Goal: Task Accomplishment & Management: Complete application form

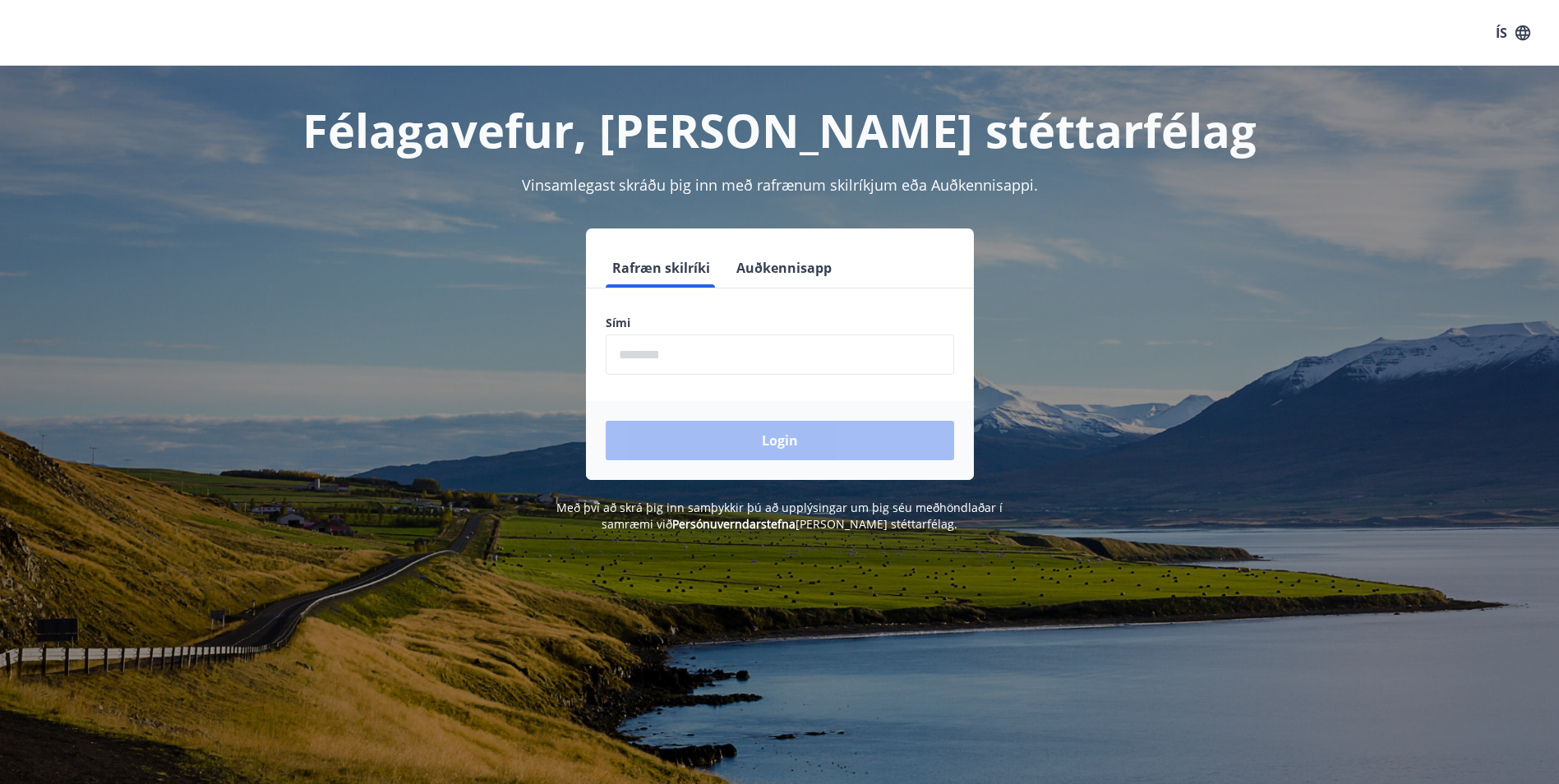
click at [828, 361] on input "phone" at bounding box center [780, 354] width 348 height 40
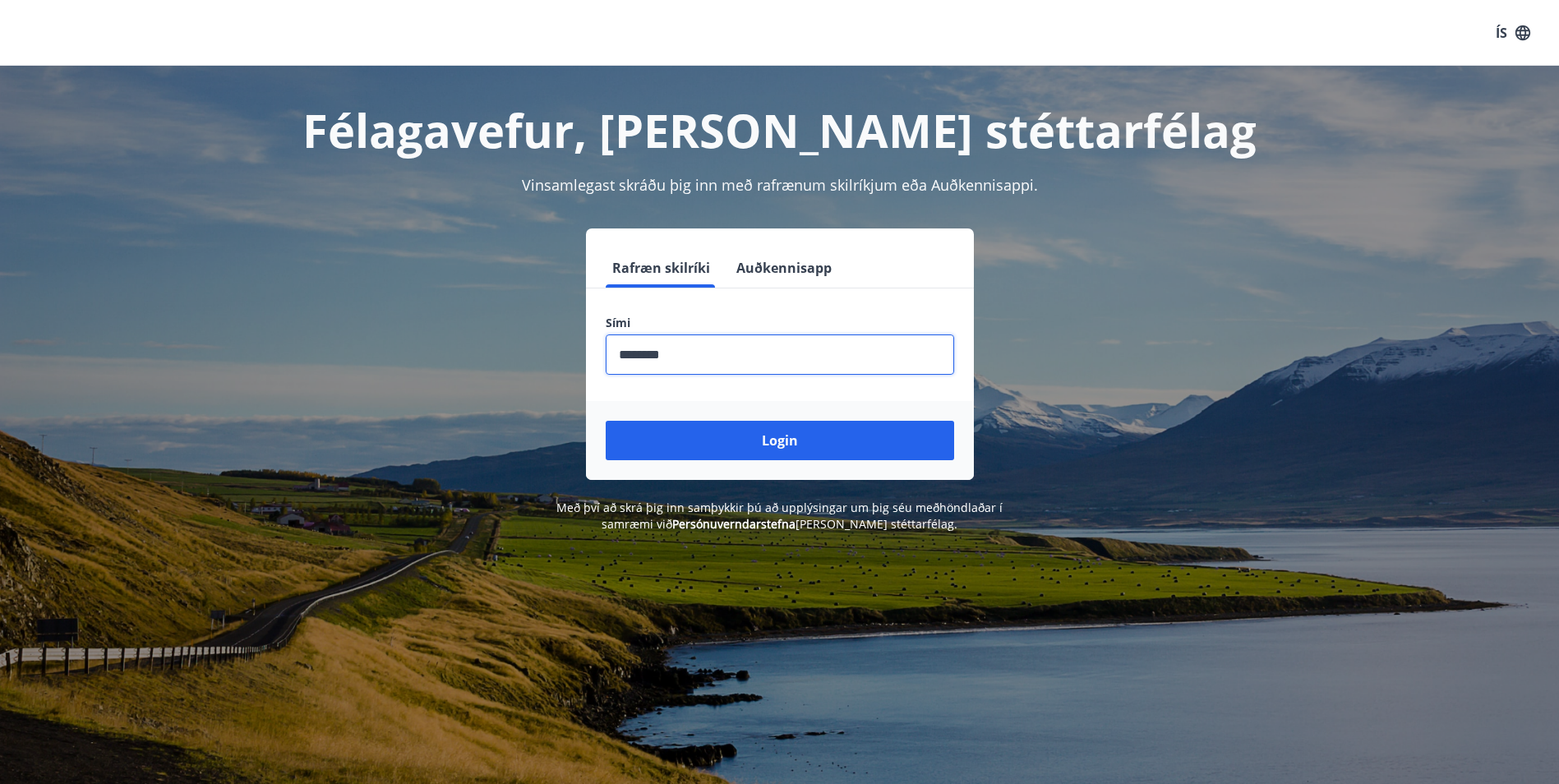
type input "********"
click at [606, 421] on button "Login" at bounding box center [780, 440] width 348 height 39
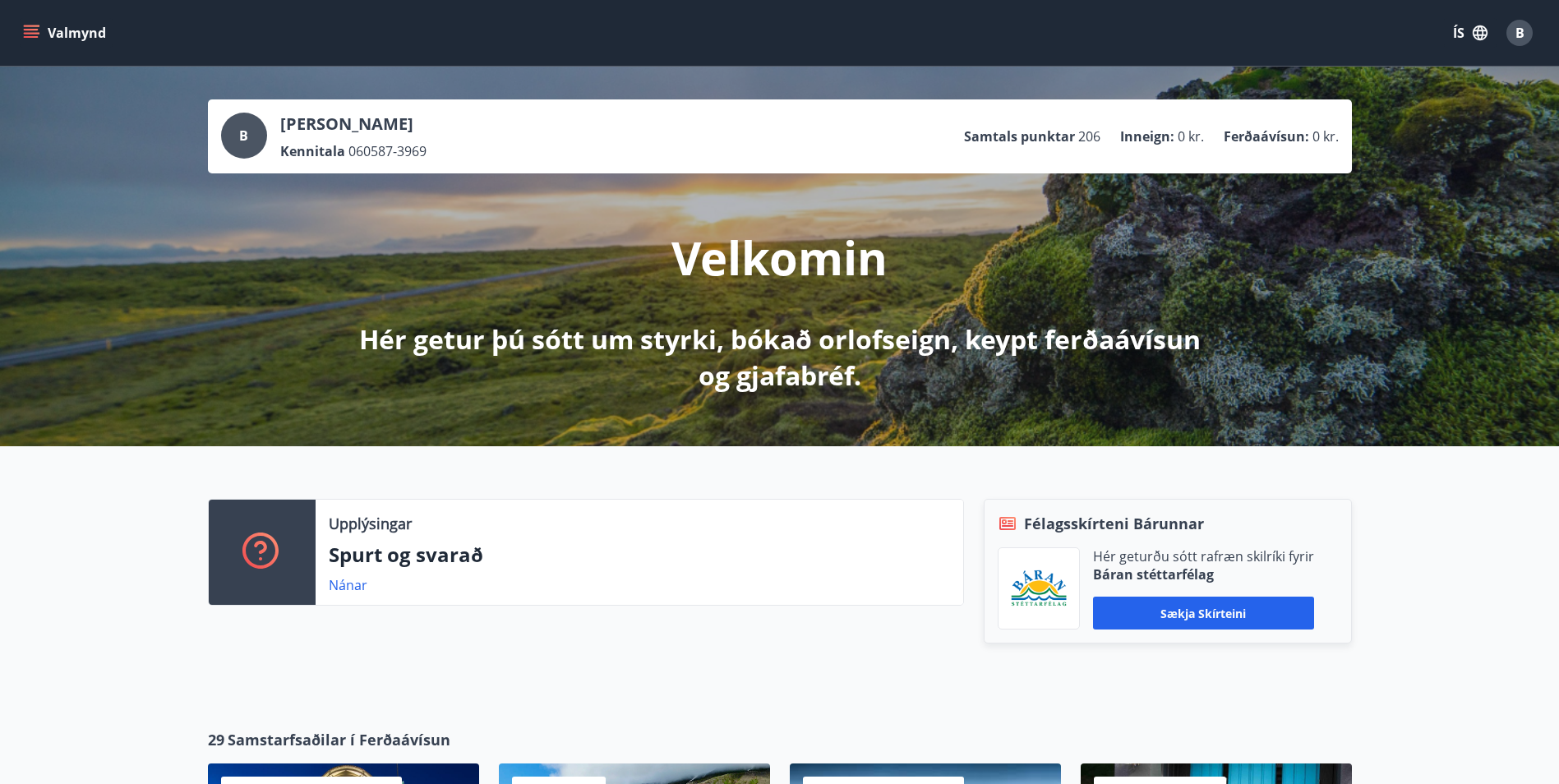
click at [246, 133] on span "B" at bounding box center [243, 136] width 9 height 18
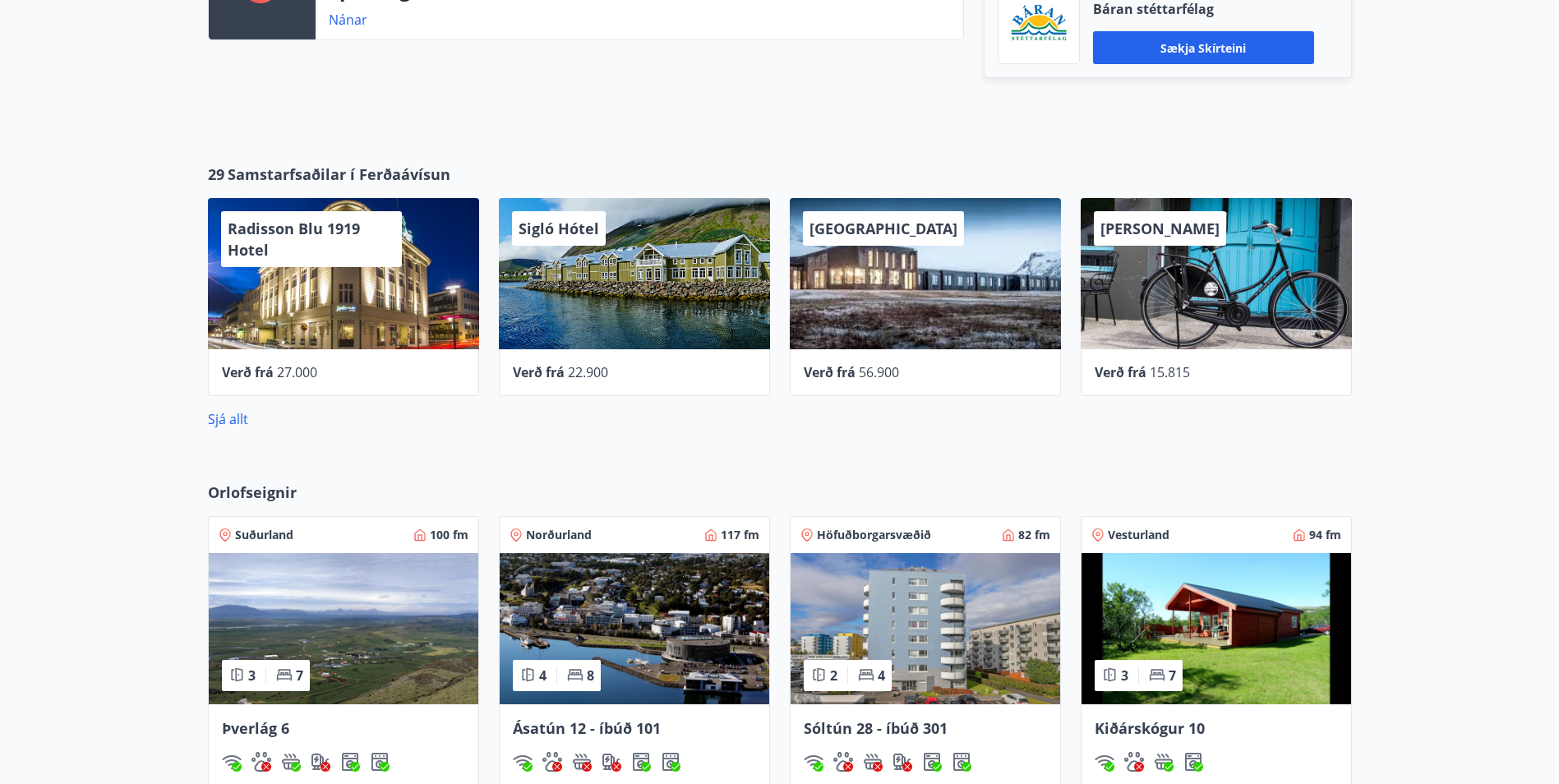
scroll to position [237, 0]
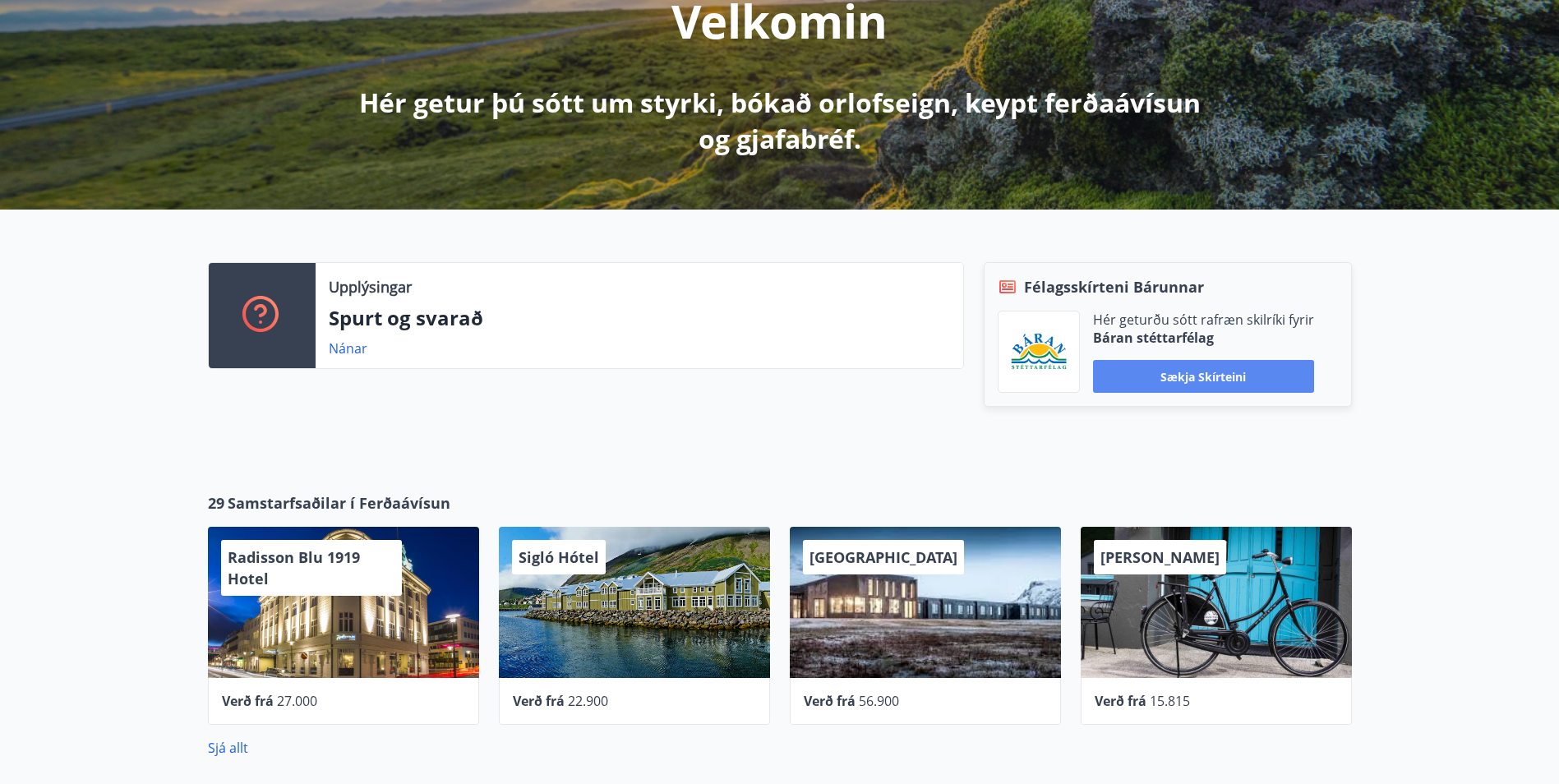
click at [1162, 376] on button "Sækja skírteini" at bounding box center [1203, 376] width 221 height 32
click at [349, 349] on link "Nánar" at bounding box center [348, 348] width 38 height 18
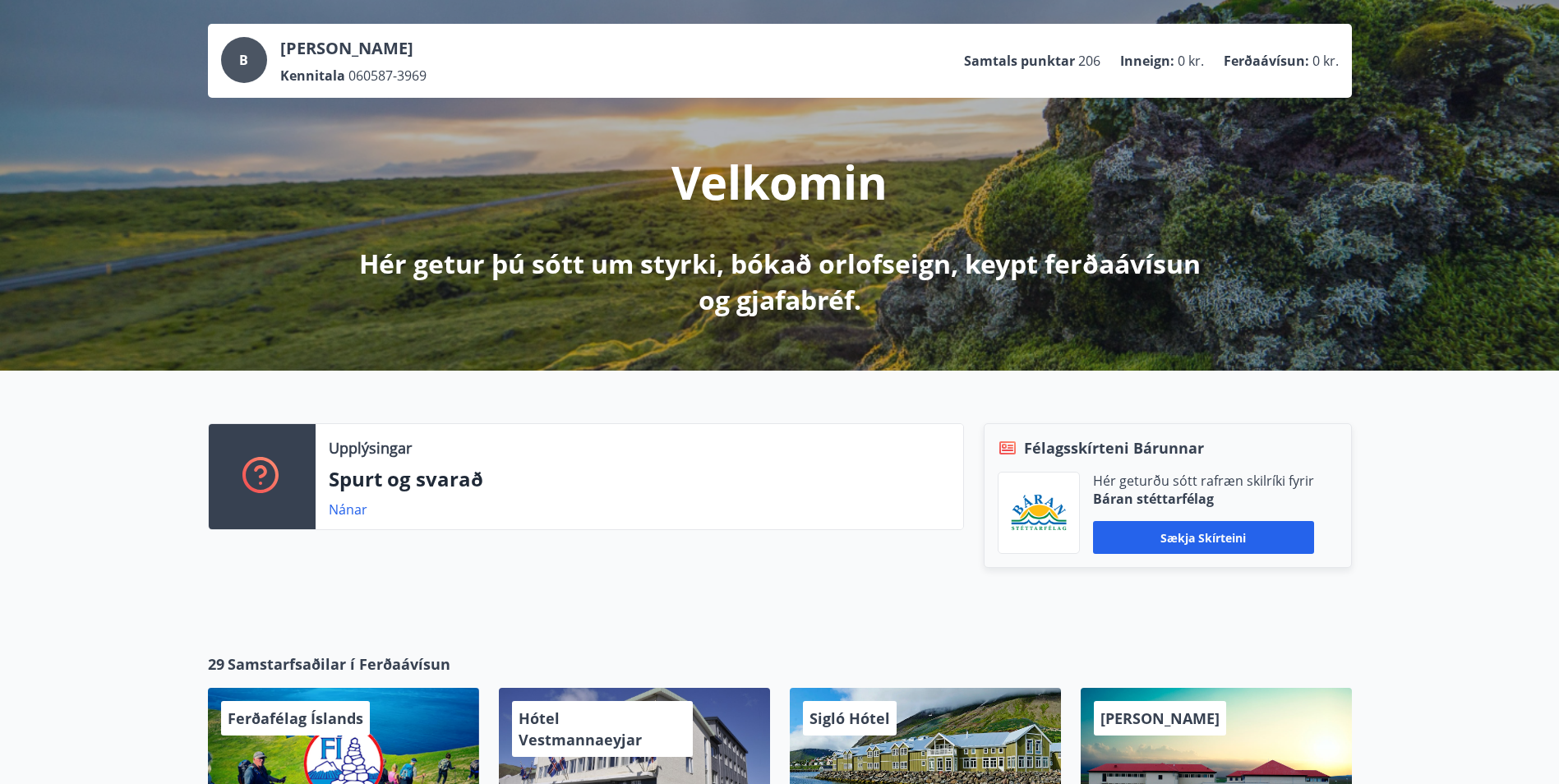
scroll to position [72, 0]
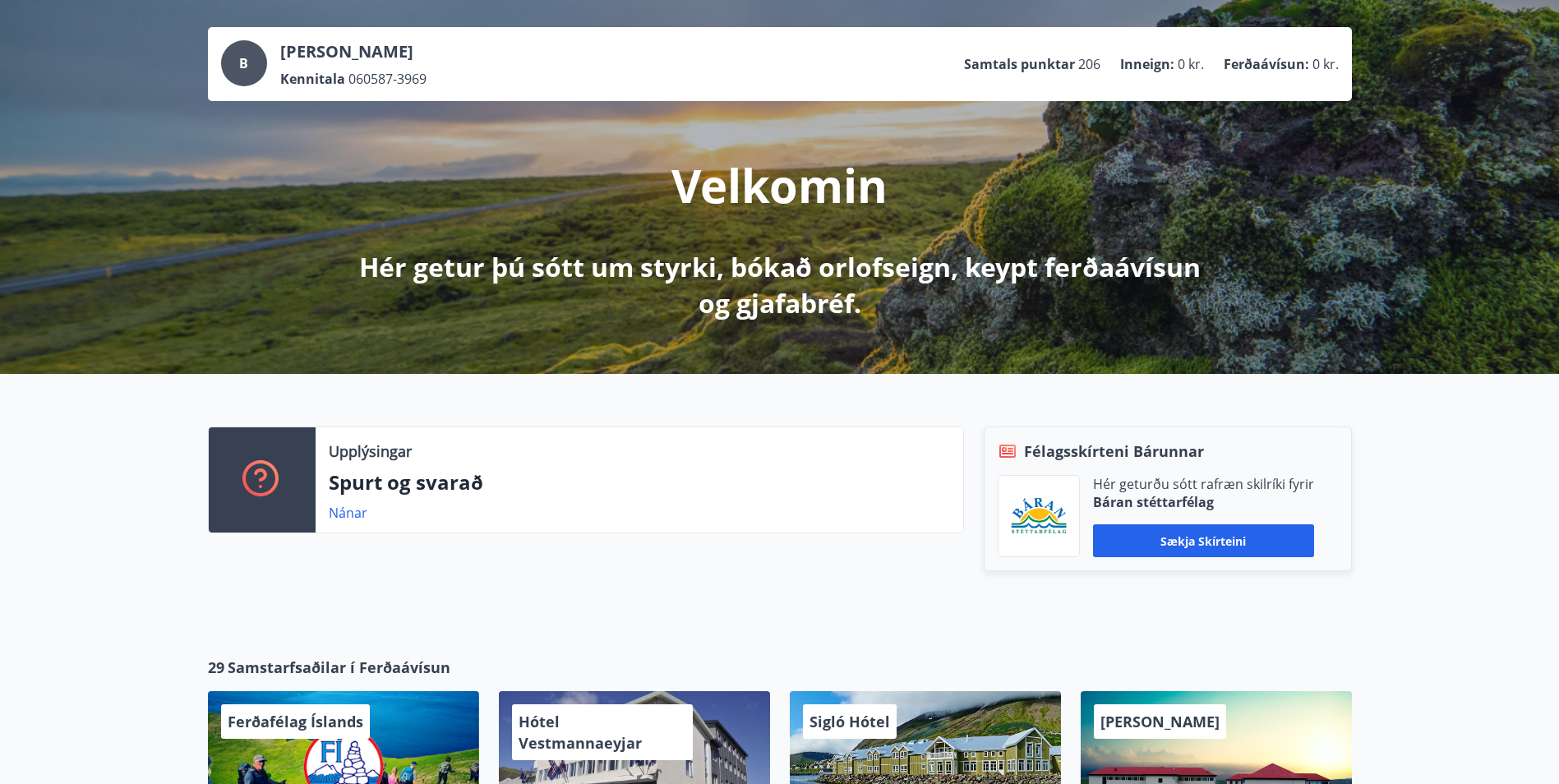
click at [1017, 62] on p "Samtals punktar" at bounding box center [1019, 64] width 111 height 18
click at [261, 66] on div "B" at bounding box center [243, 62] width 46 height 46
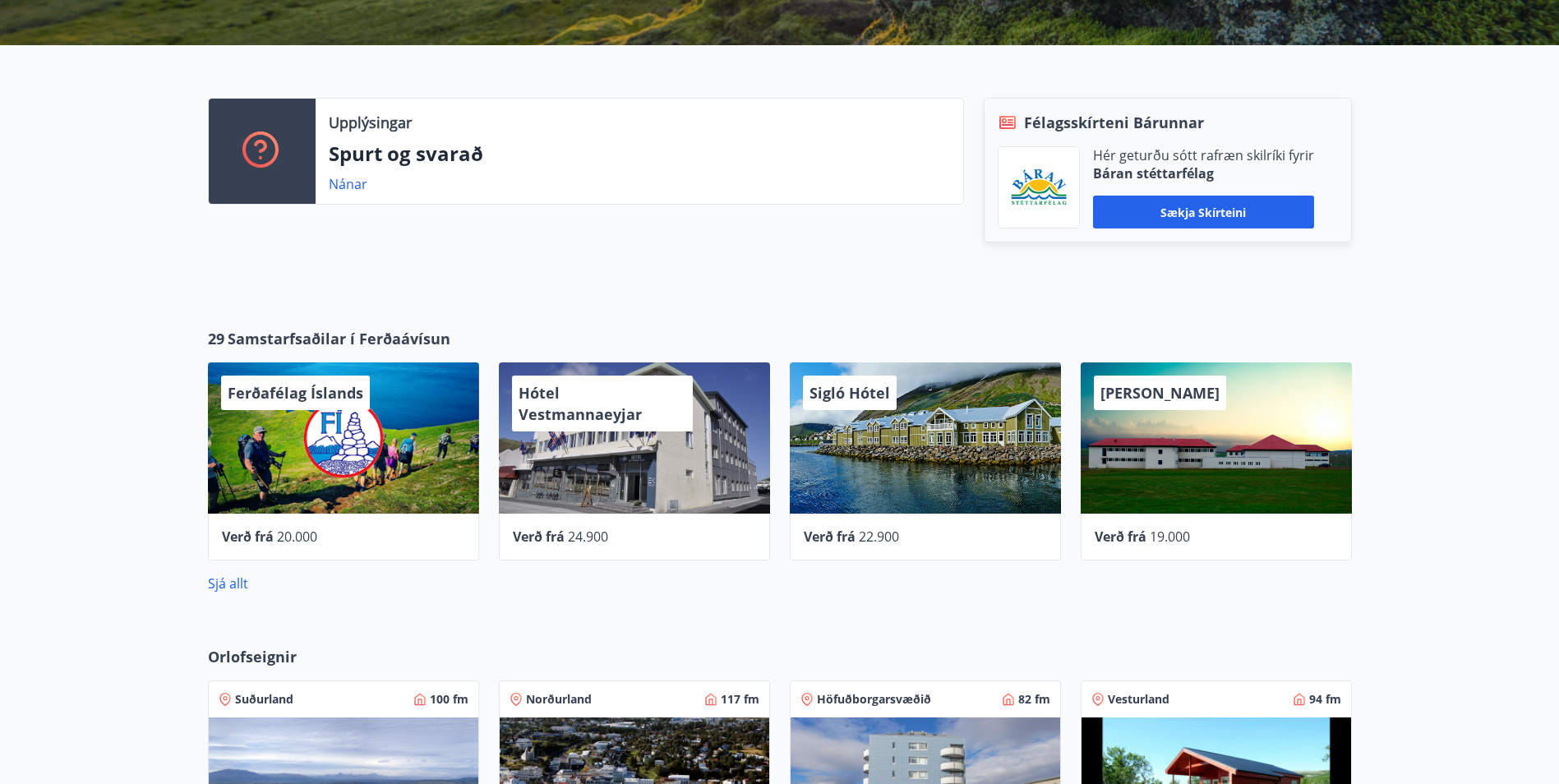
scroll to position [0, 0]
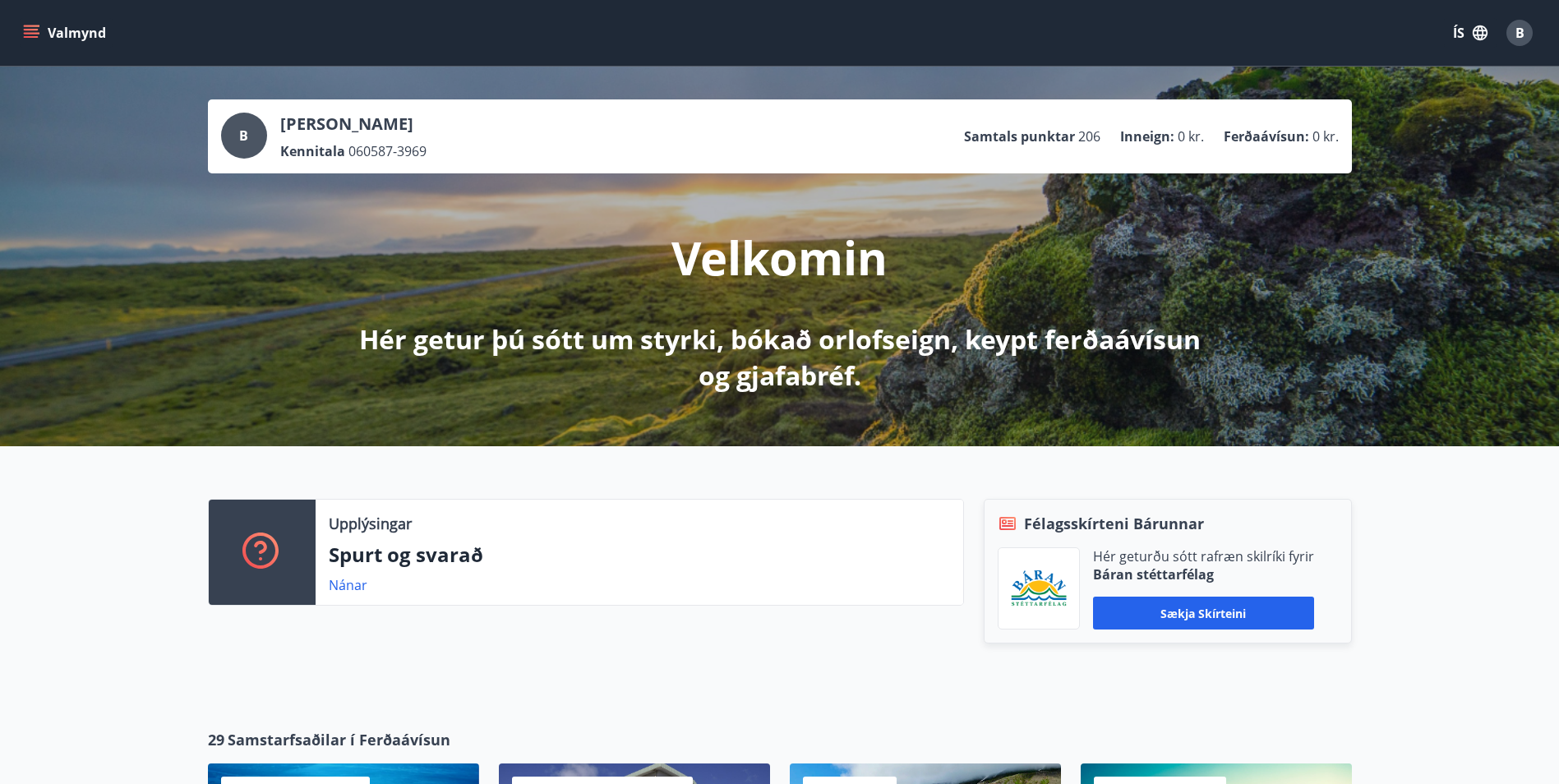
click at [1513, 37] on div "B" at bounding box center [1520, 33] width 27 height 27
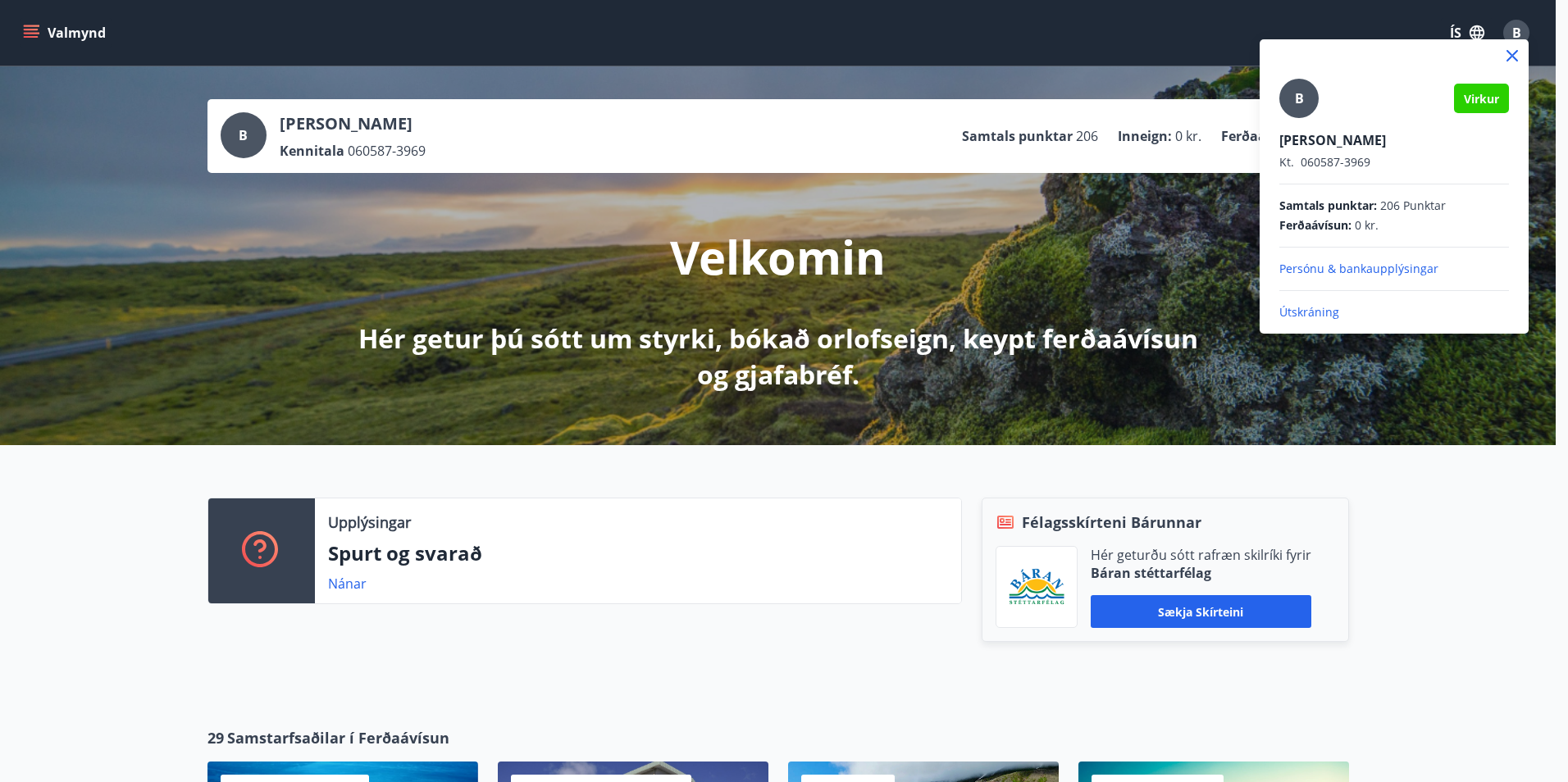
click at [1388, 273] on p "Persónu & bankaupplýsingar" at bounding box center [1394, 269] width 229 height 17
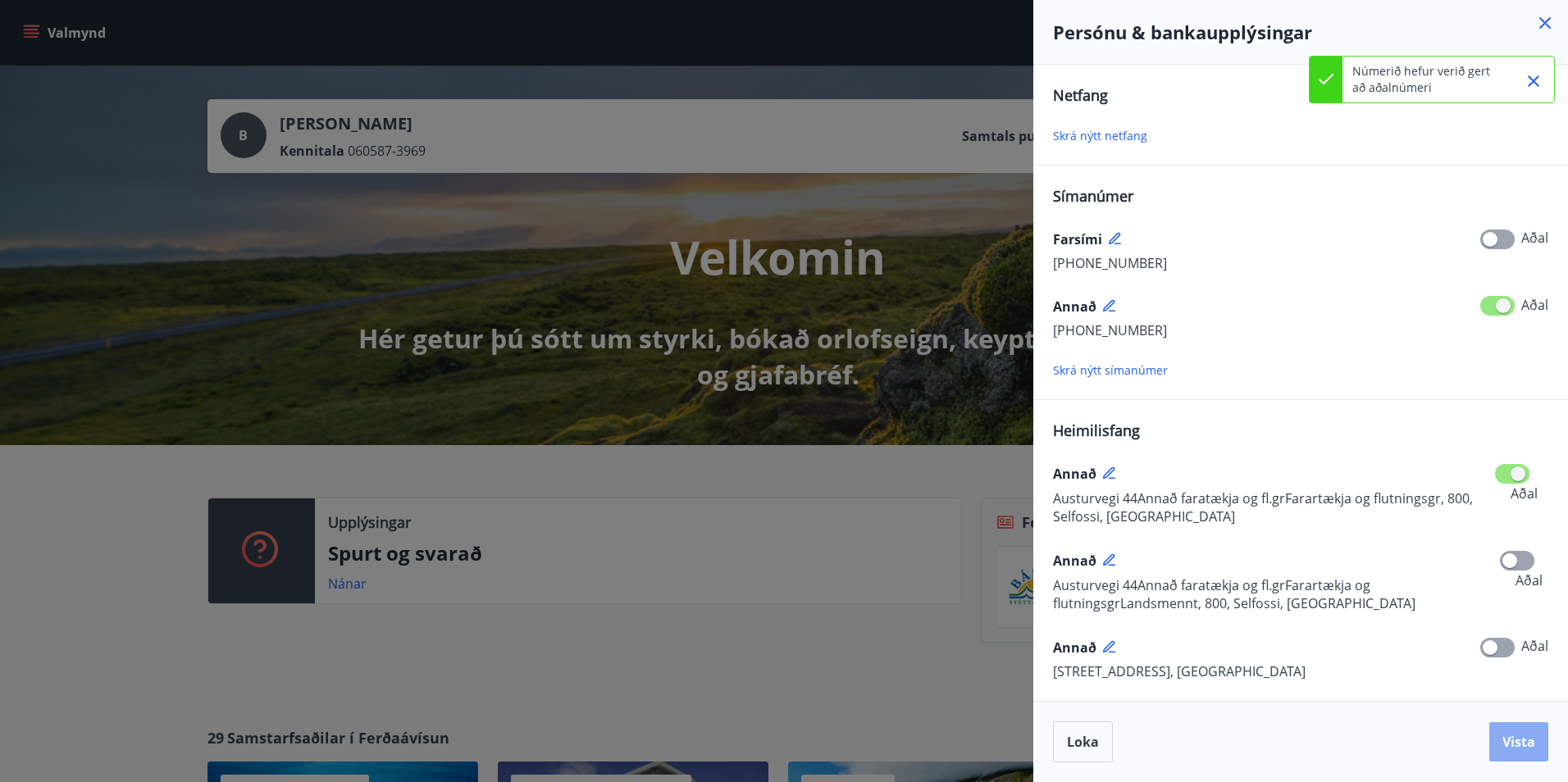
click at [1508, 734] on span "Vista" at bounding box center [1518, 742] width 32 height 18
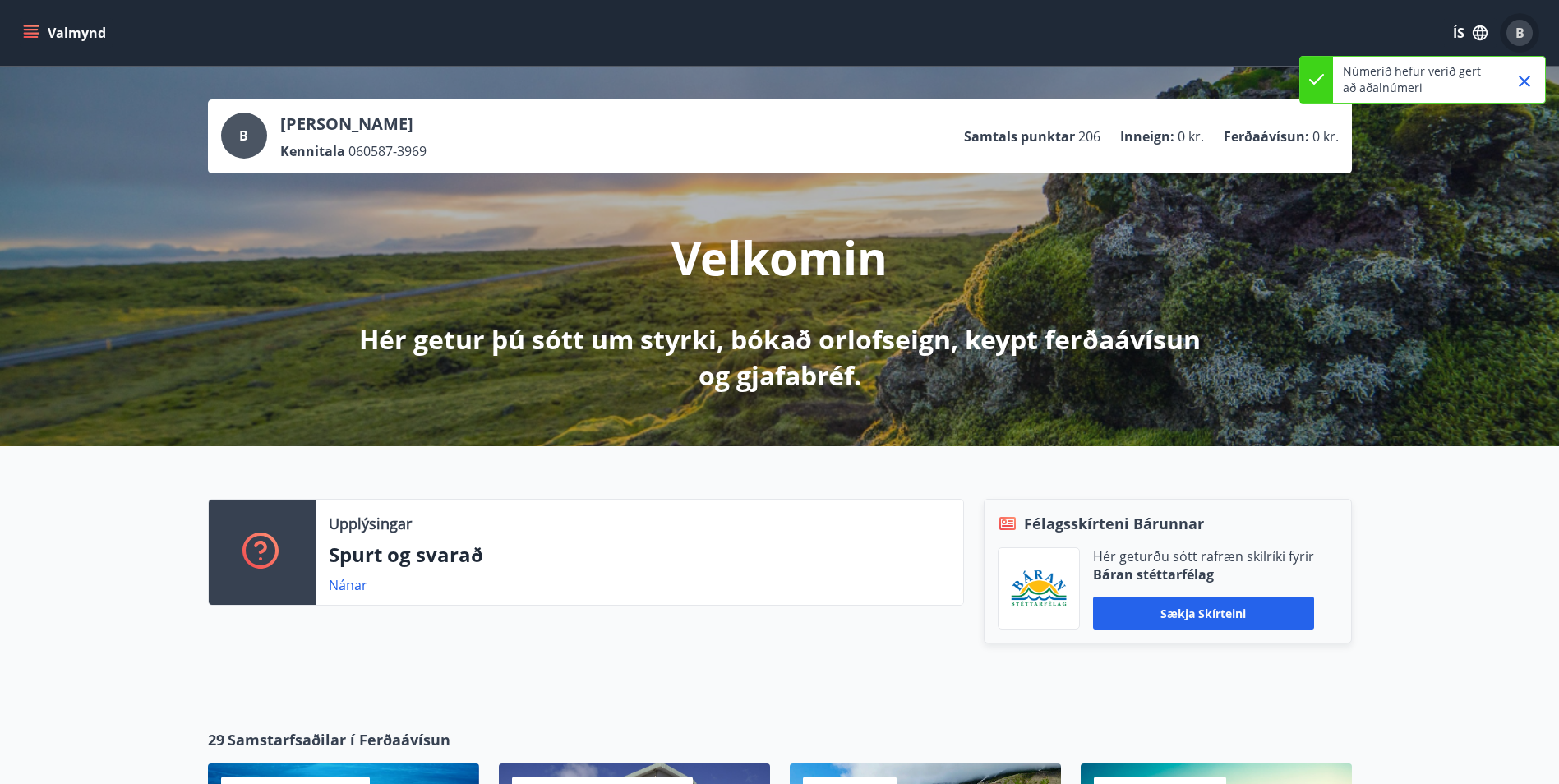
click at [1526, 30] on div "B" at bounding box center [1520, 33] width 27 height 27
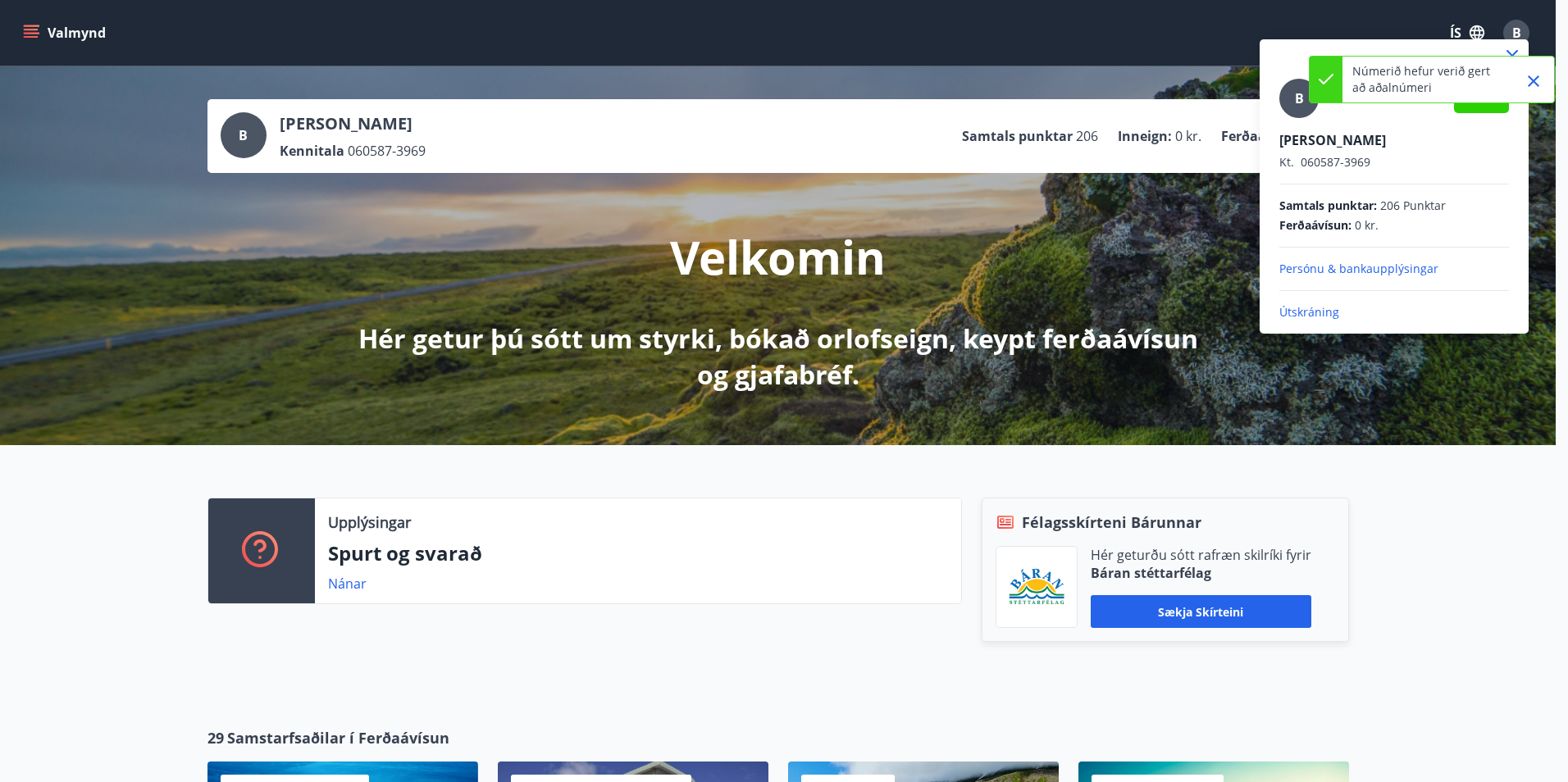
click at [1322, 261] on p "Persónu & bankaupplýsingar" at bounding box center [1394, 269] width 229 height 17
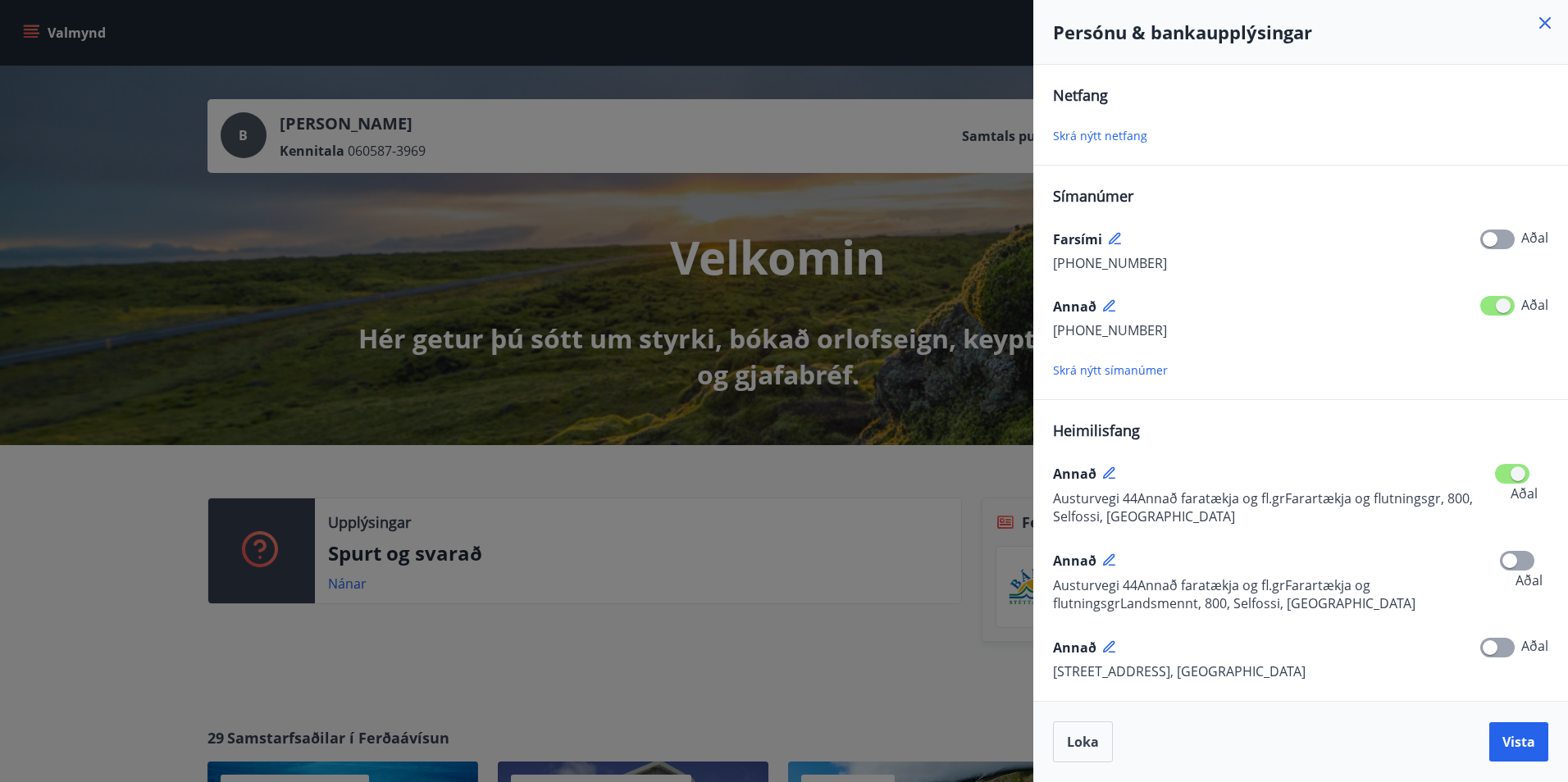
click at [1075, 138] on span "Skrá nýtt netfang" at bounding box center [1100, 135] width 94 height 16
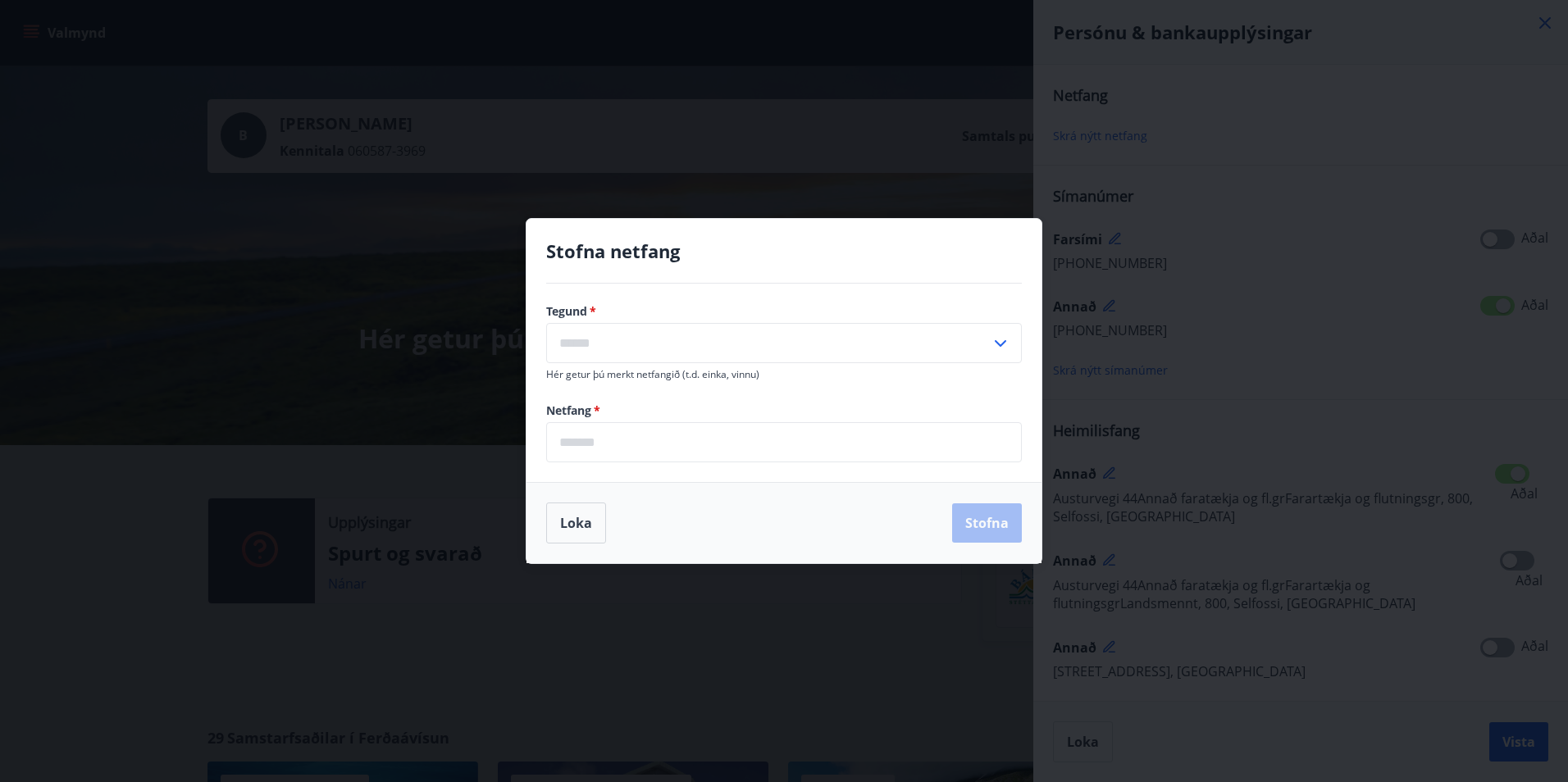
click at [816, 344] on input "text" at bounding box center [768, 343] width 445 height 40
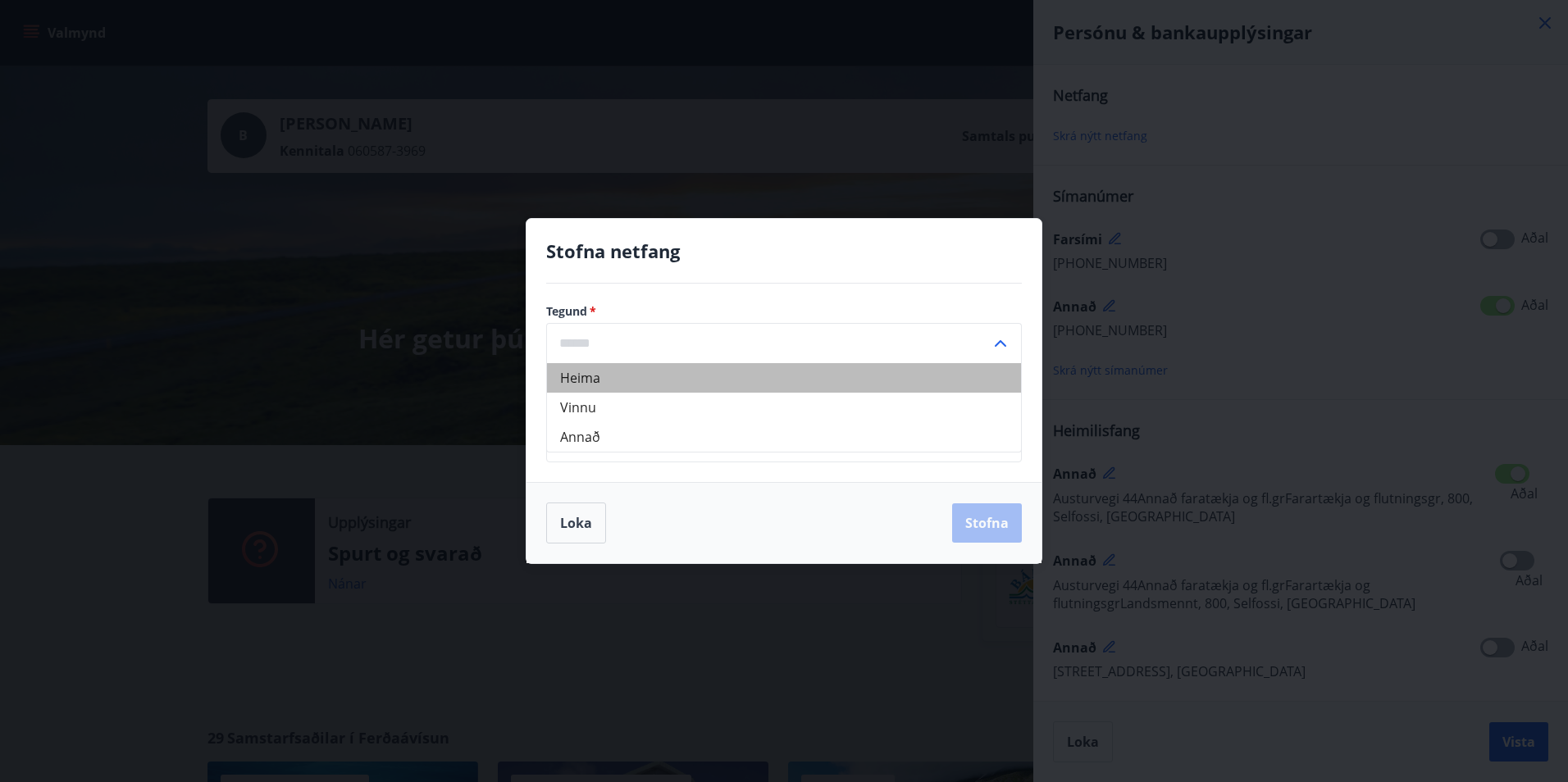
click at [744, 386] on li "Heima" at bounding box center [784, 378] width 474 height 30
type input "*****"
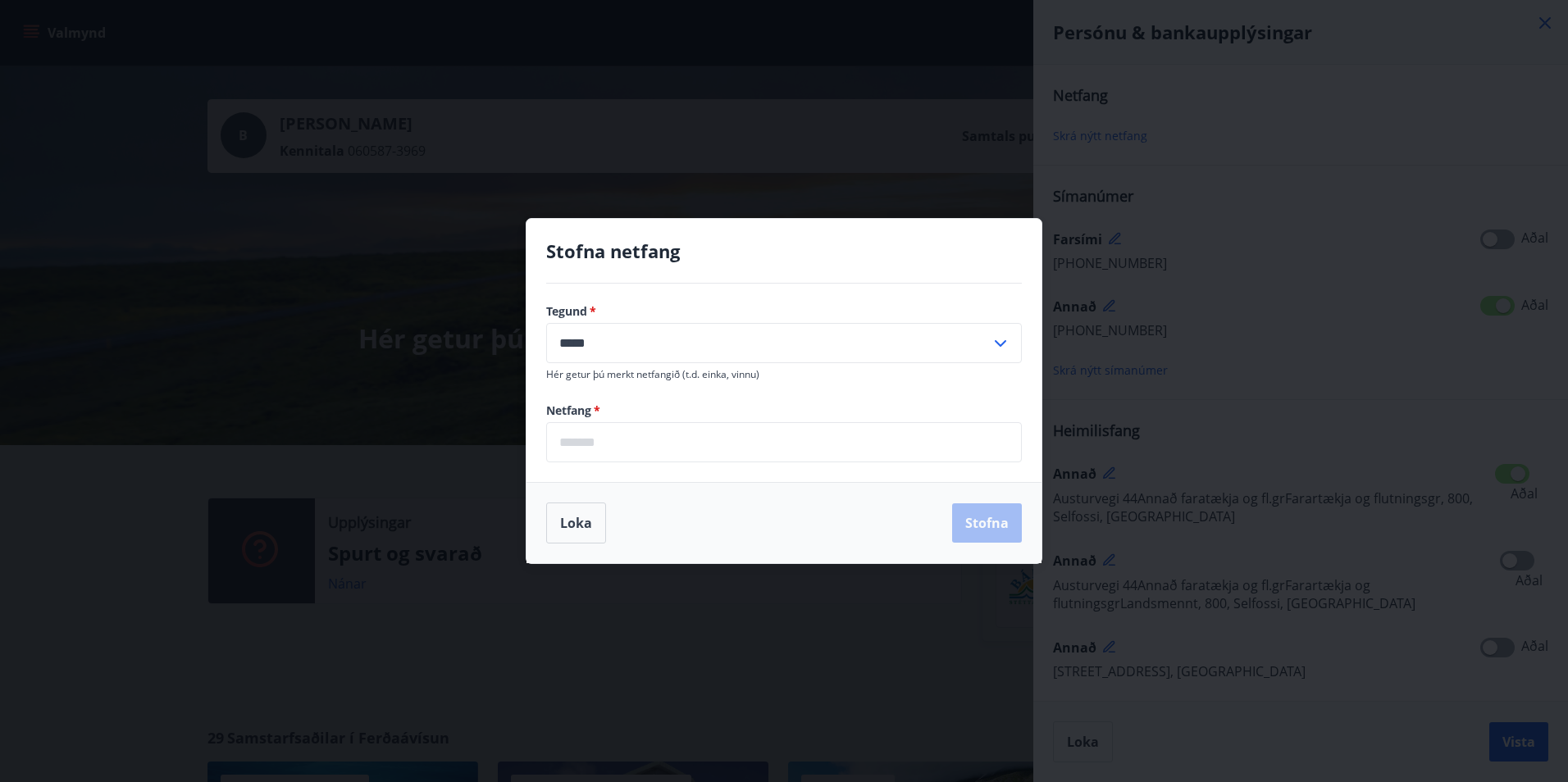
click at [711, 435] on input "email" at bounding box center [784, 442] width 476 height 40
type input "**********"
click at [983, 527] on button "Stofna" at bounding box center [987, 523] width 70 height 39
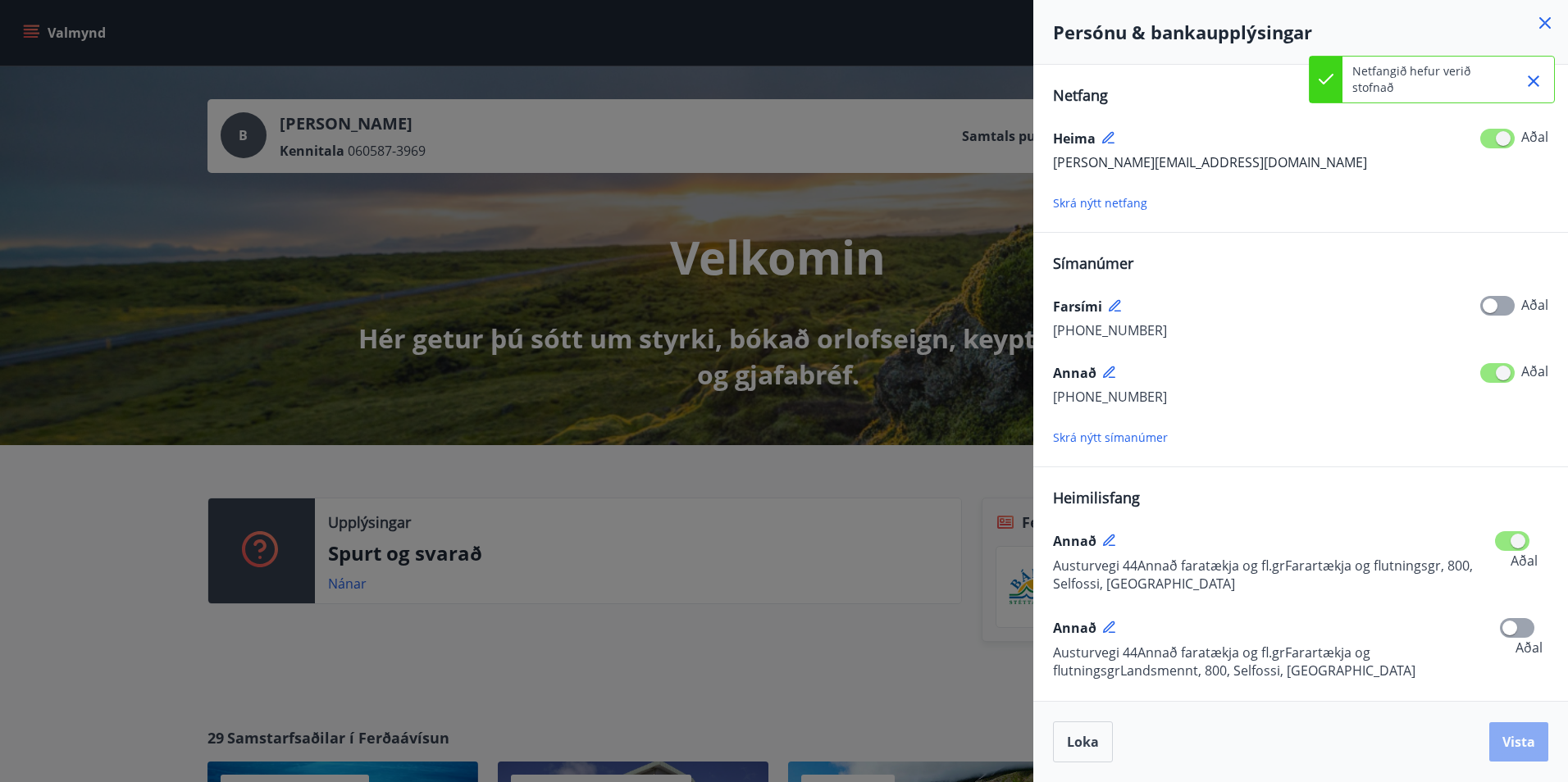
click at [1522, 727] on button "Vista" at bounding box center [1518, 741] width 59 height 39
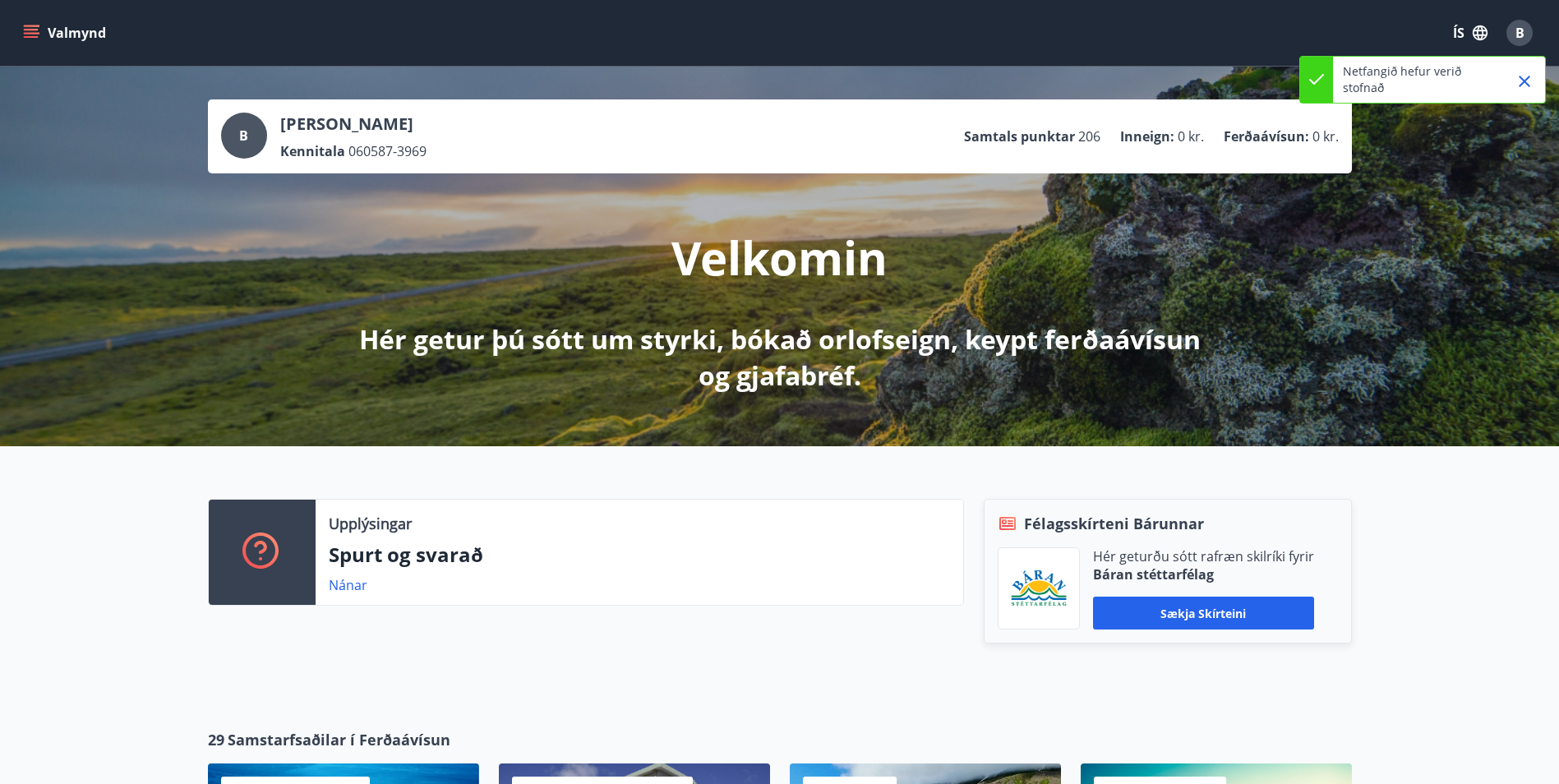
click at [857, 352] on p "Hér getur þú sótt um styrki, bókað orlofseign, keypt ferðaávísun og gjafabréf." at bounding box center [780, 357] width 868 height 72
click at [625, 351] on p "Hér getur þú sótt um styrki, bókað orlofseign, keypt ferðaávísun og gjafabréf." at bounding box center [780, 357] width 868 height 72
click at [1037, 137] on p "Samtals punktar" at bounding box center [1019, 137] width 111 height 18
click at [1227, 137] on p "Ferðaávísun :" at bounding box center [1267, 137] width 86 height 18
click at [1259, 133] on p "Ferðaávísun :" at bounding box center [1267, 137] width 86 height 18
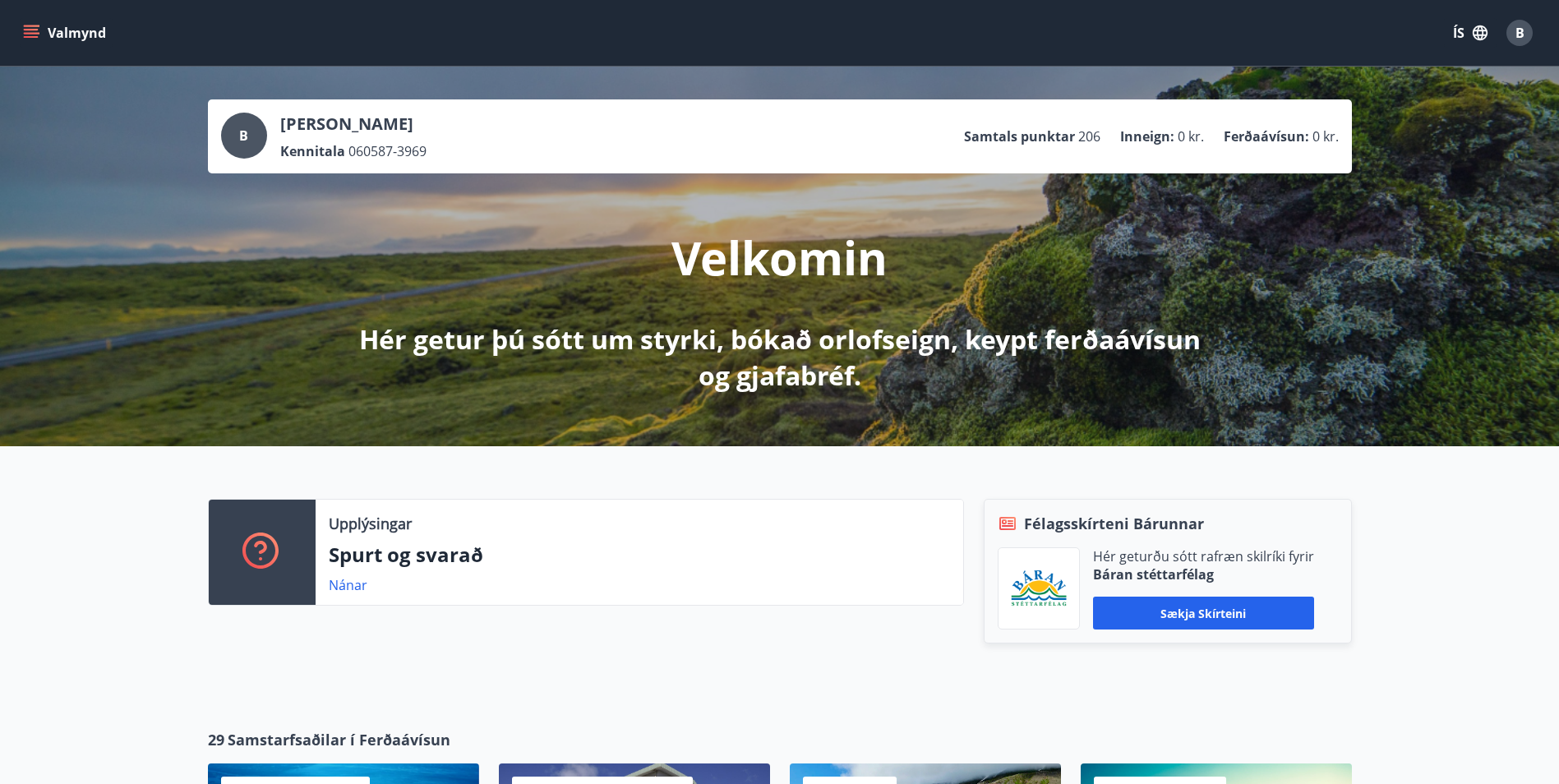
click at [62, 30] on button "Valmynd" at bounding box center [66, 33] width 92 height 30
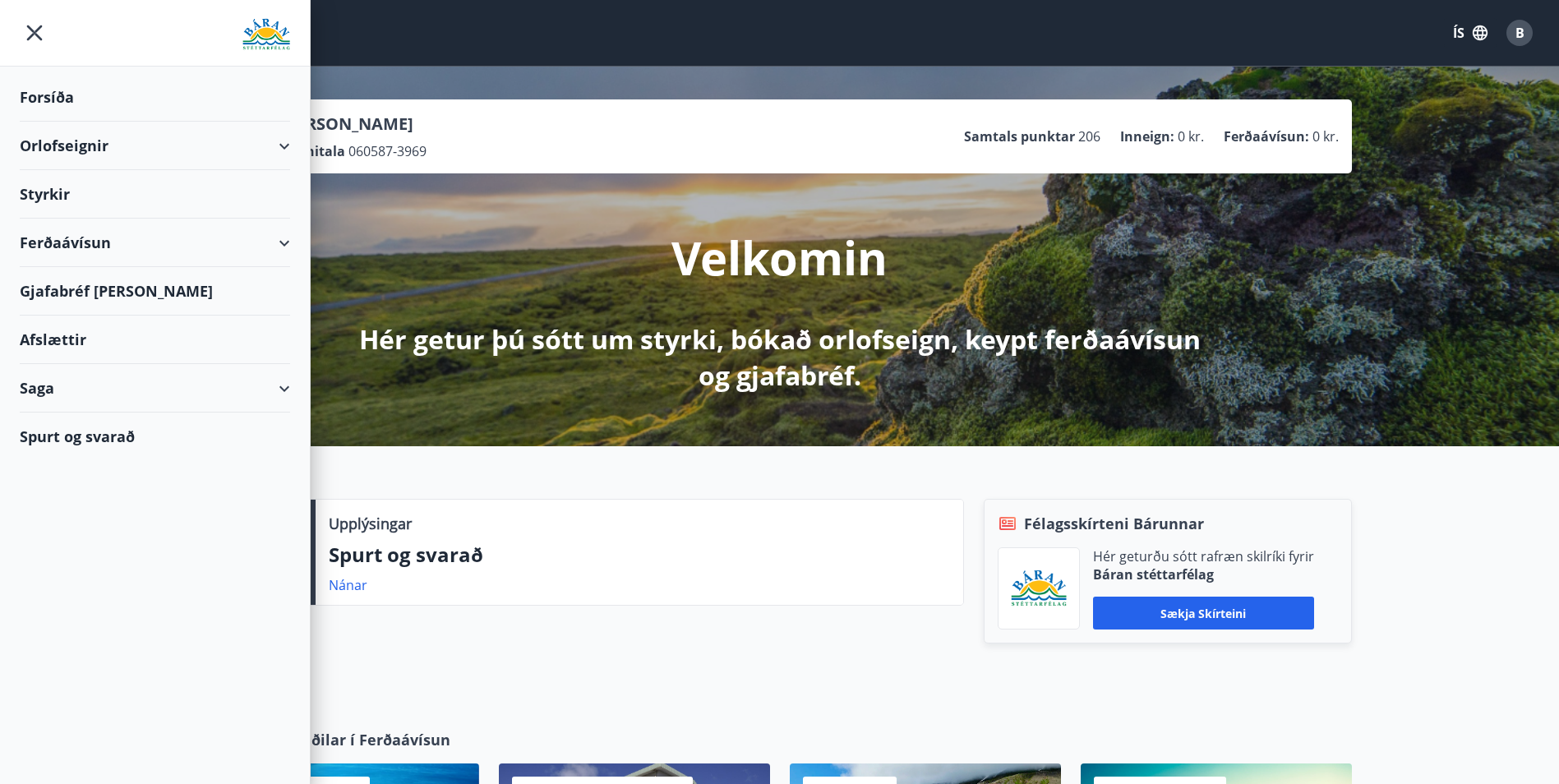
click at [75, 122] on div "Styrkir" at bounding box center [155, 97] width 271 height 48
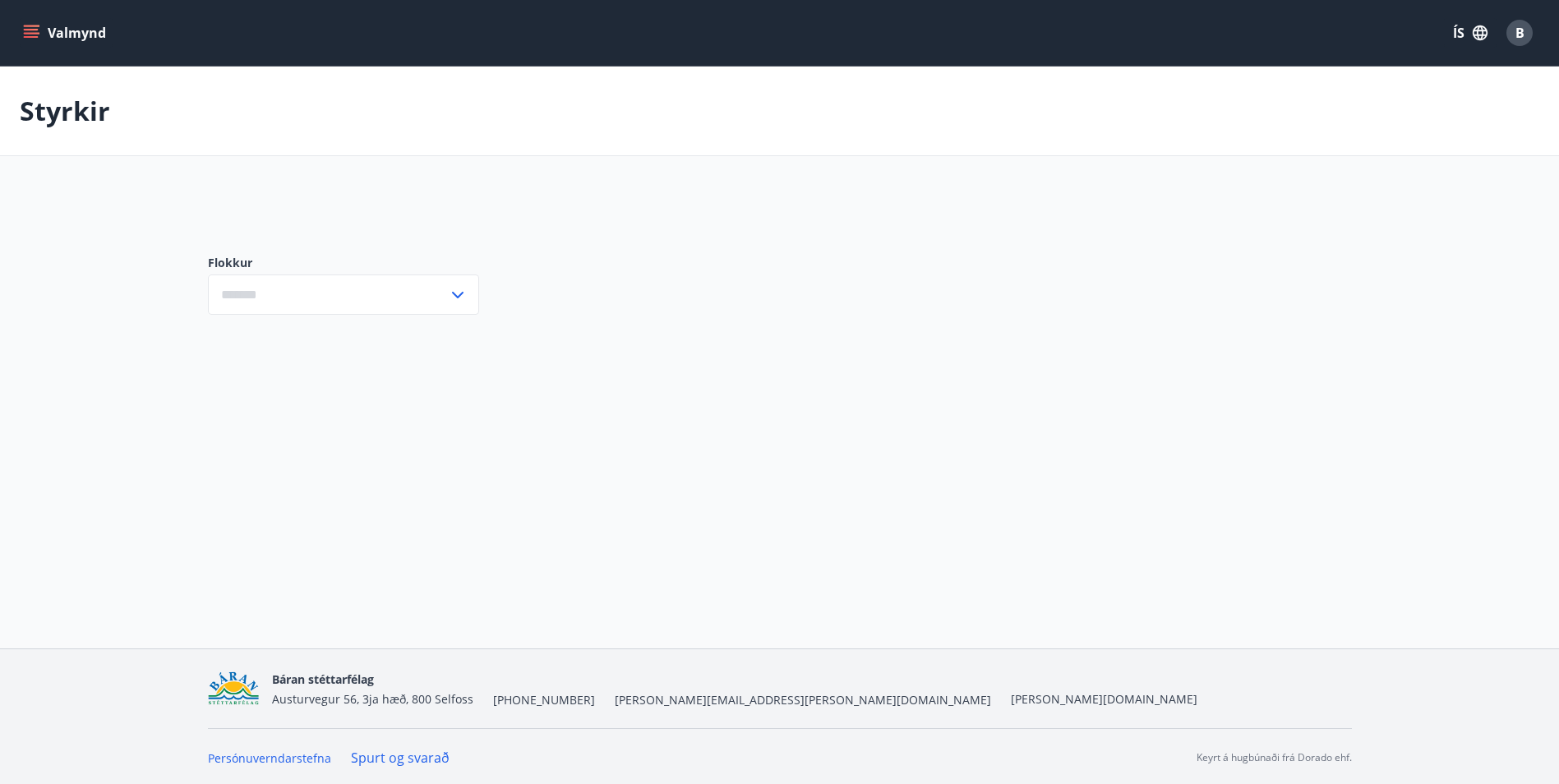
type input "***"
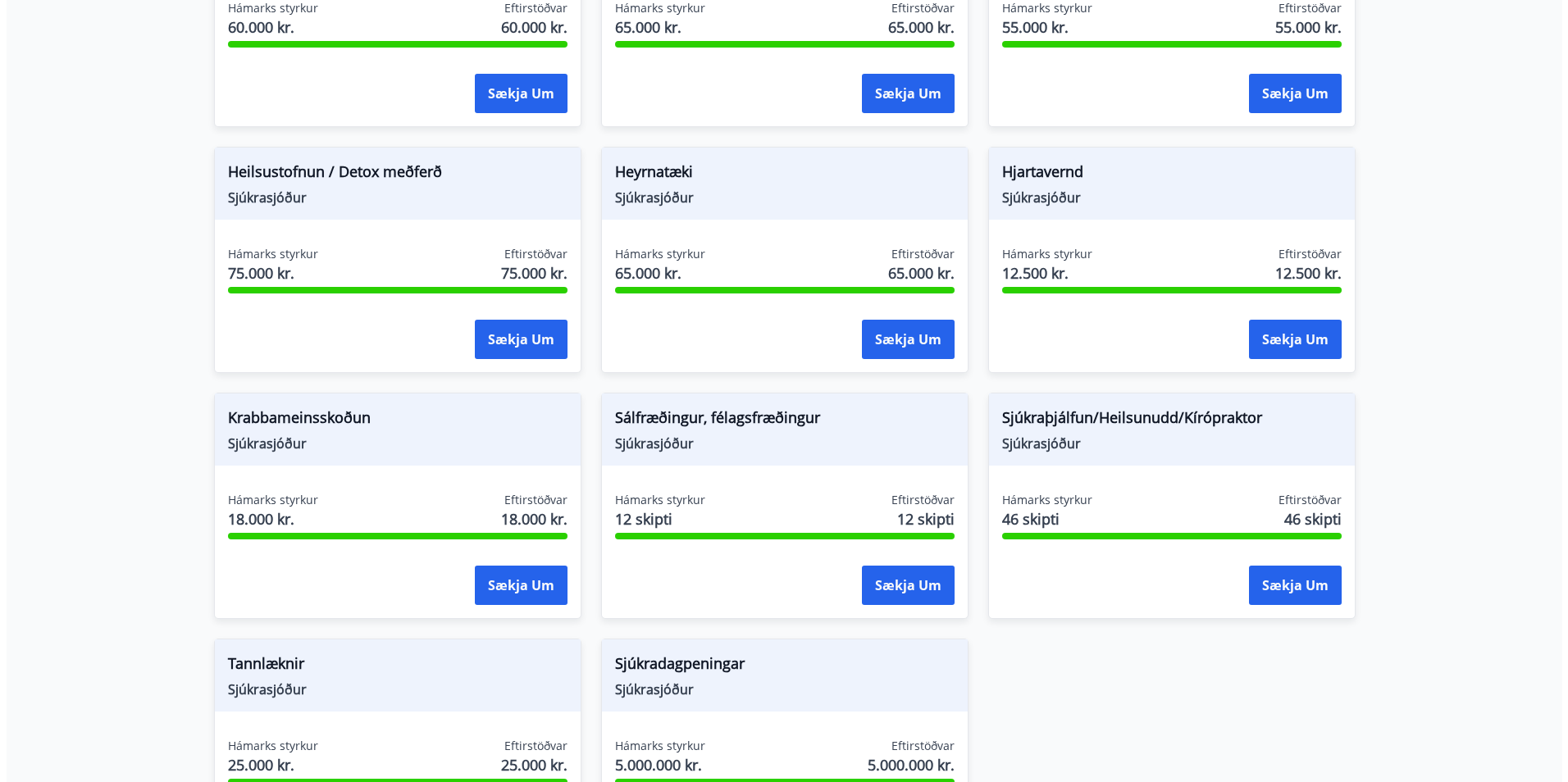
scroll to position [984, 0]
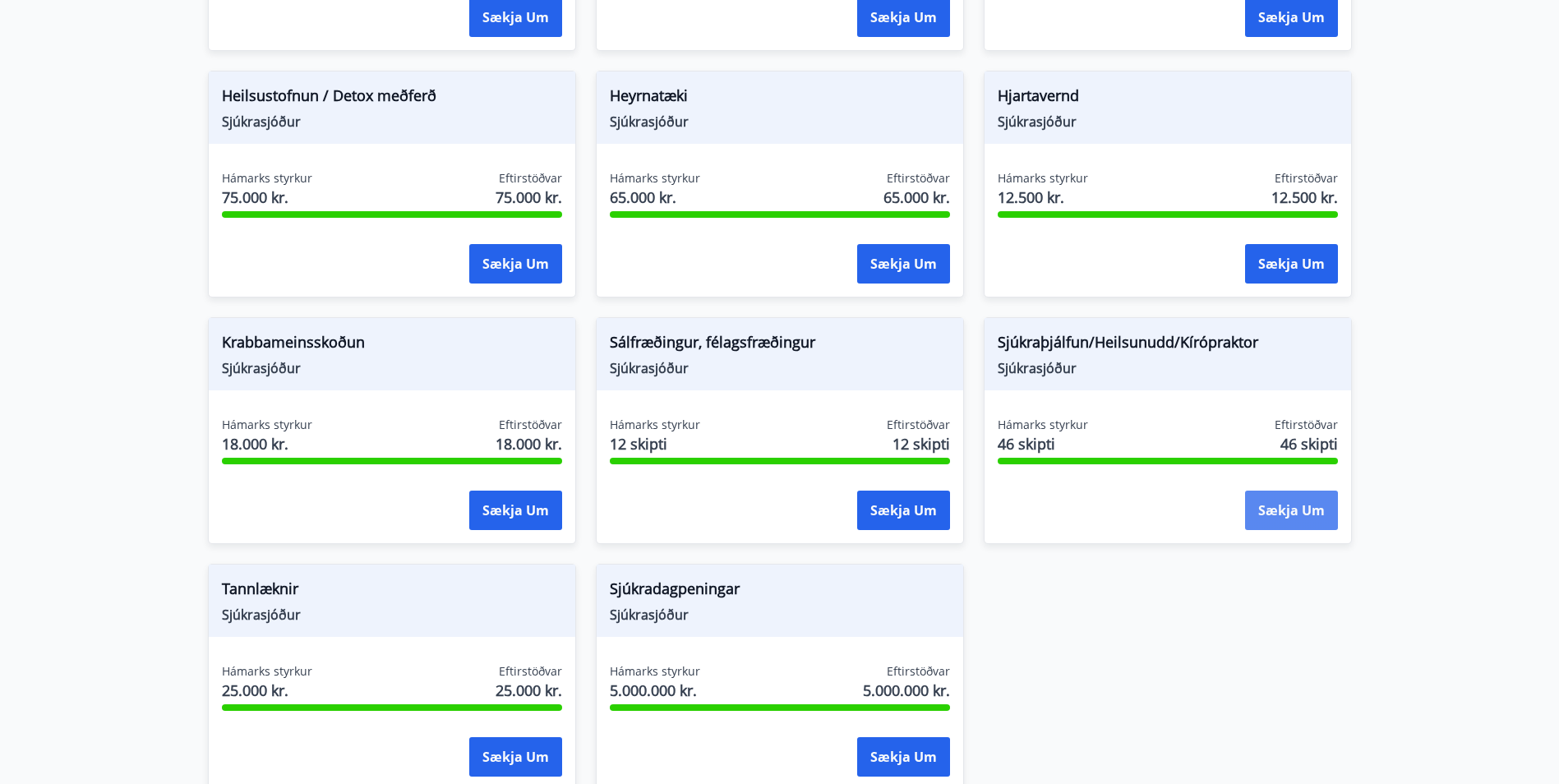
click at [1293, 519] on button "Sækja um" at bounding box center [1291, 510] width 92 height 39
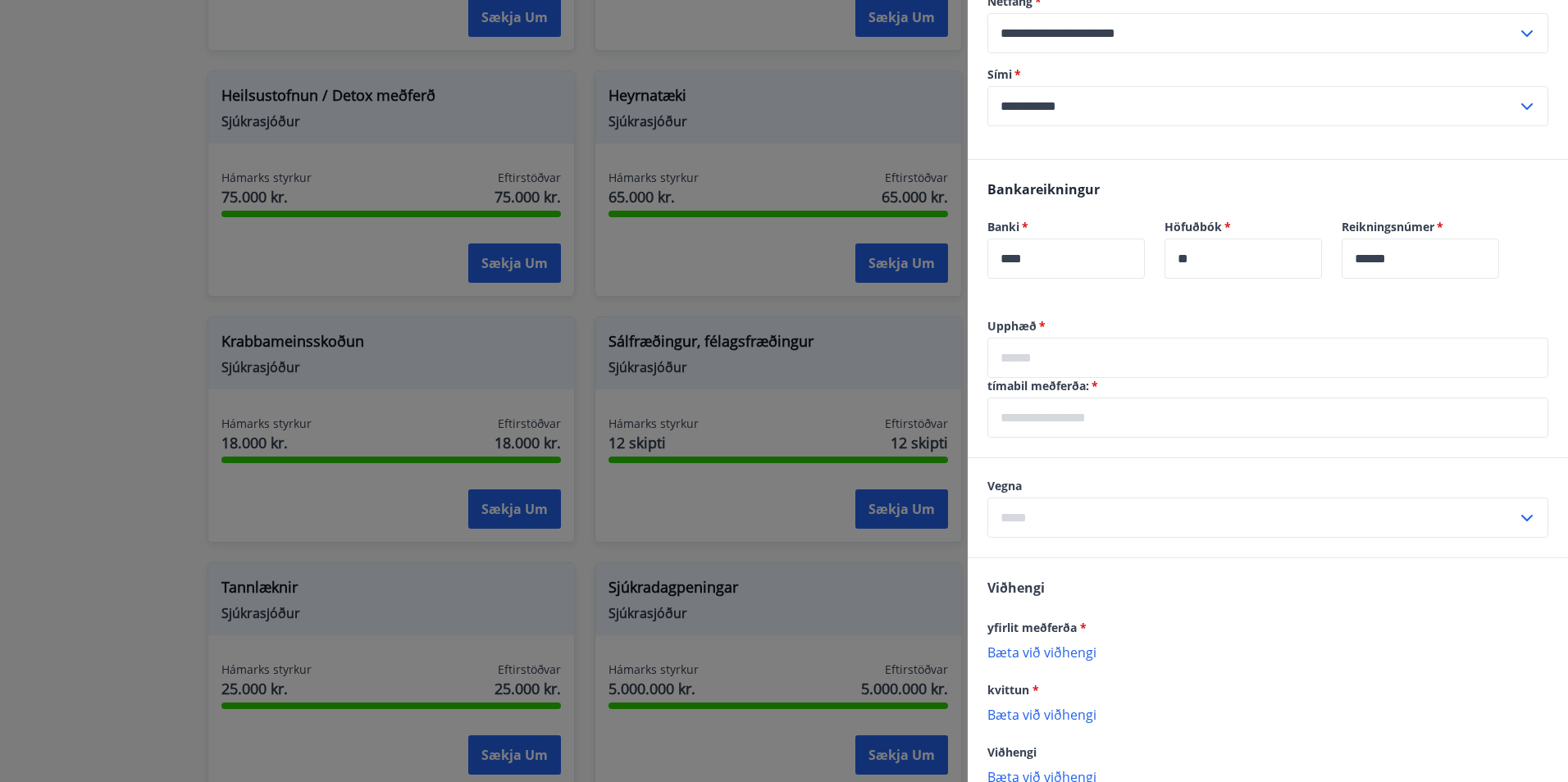
scroll to position [251, 0]
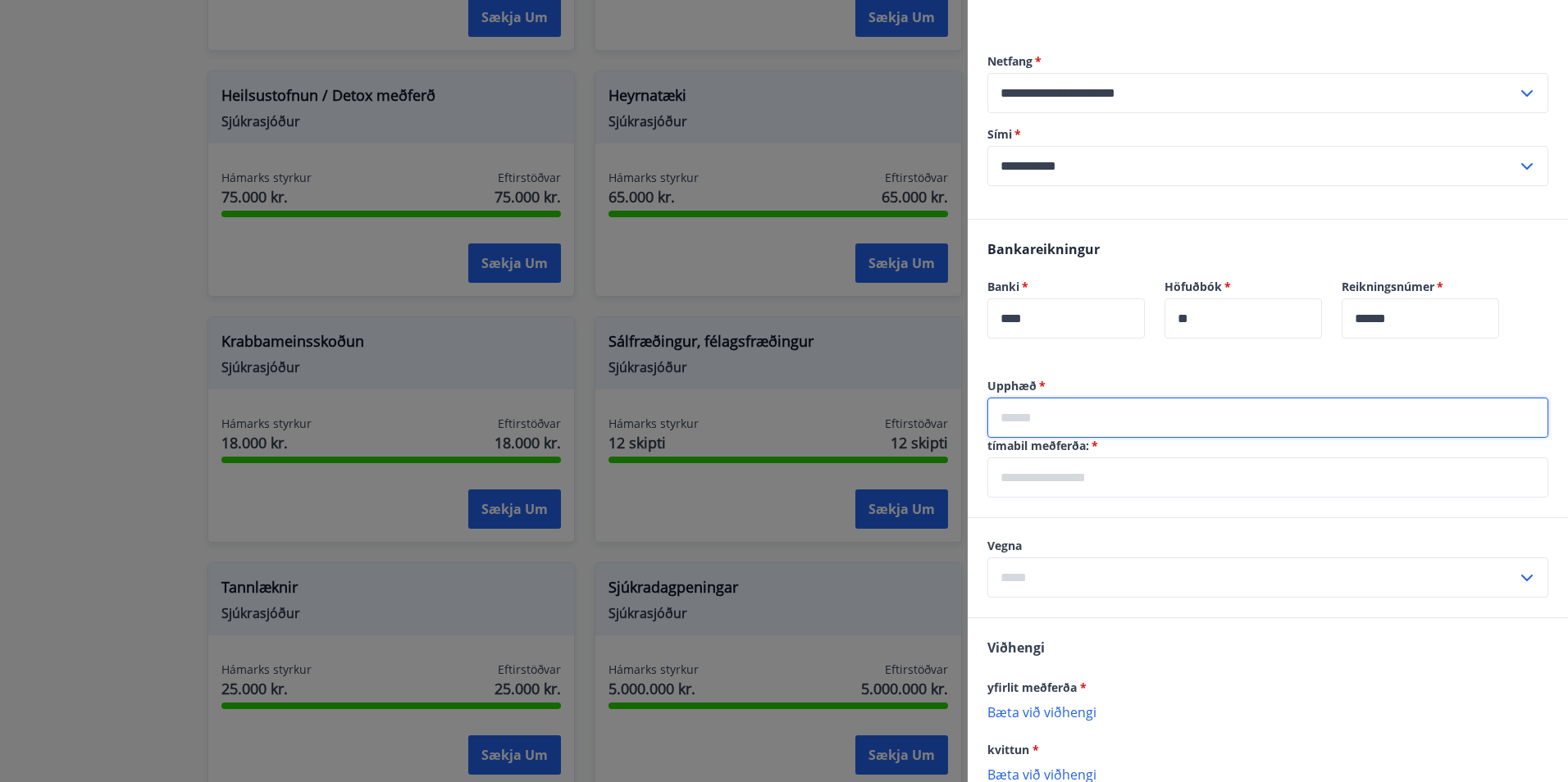
click at [1124, 432] on input "text" at bounding box center [1268, 417] width 561 height 40
click at [1097, 478] on input "text" at bounding box center [1268, 477] width 561 height 40
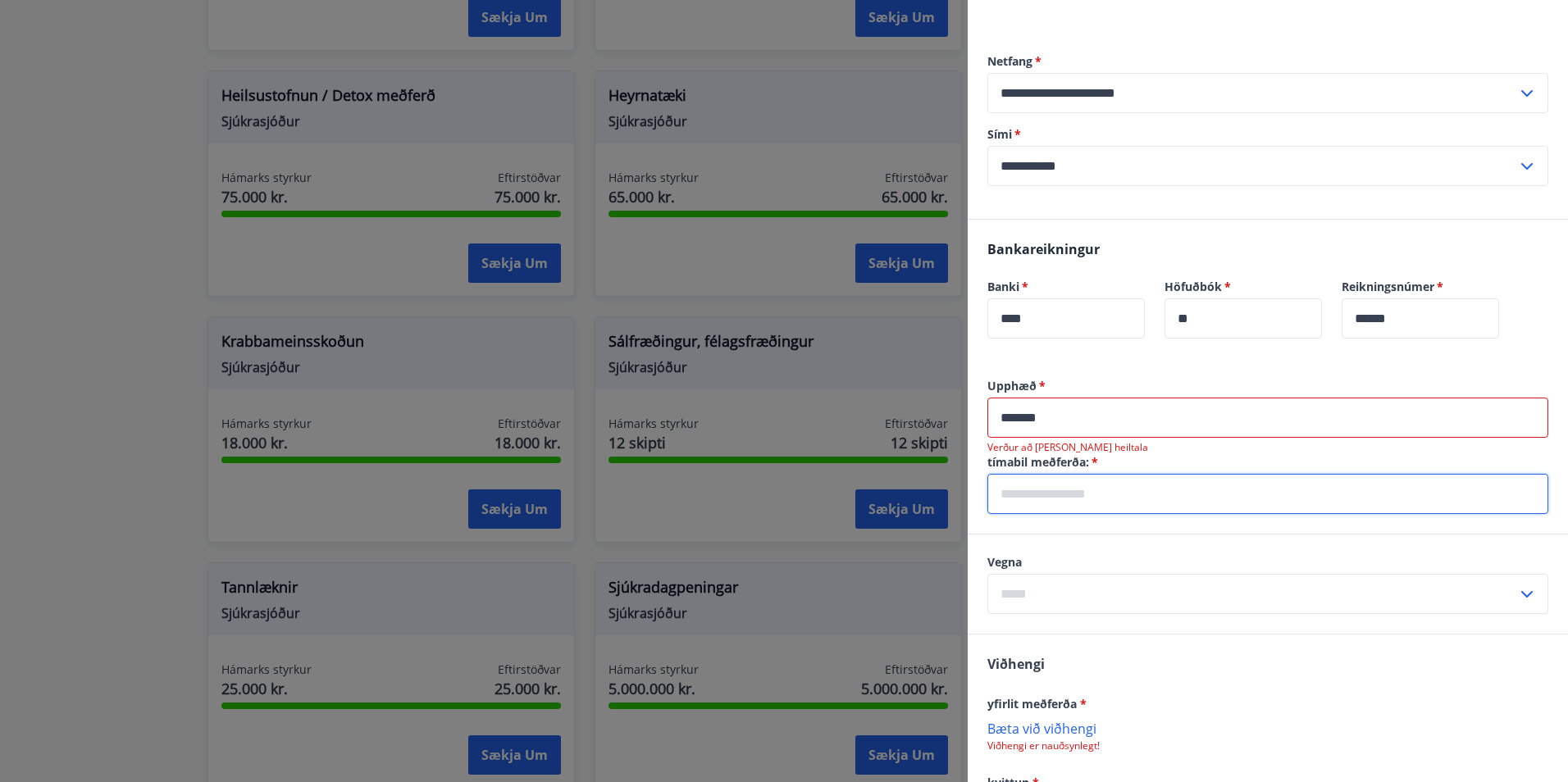
click at [1095, 424] on input "*******" at bounding box center [1268, 417] width 561 height 40
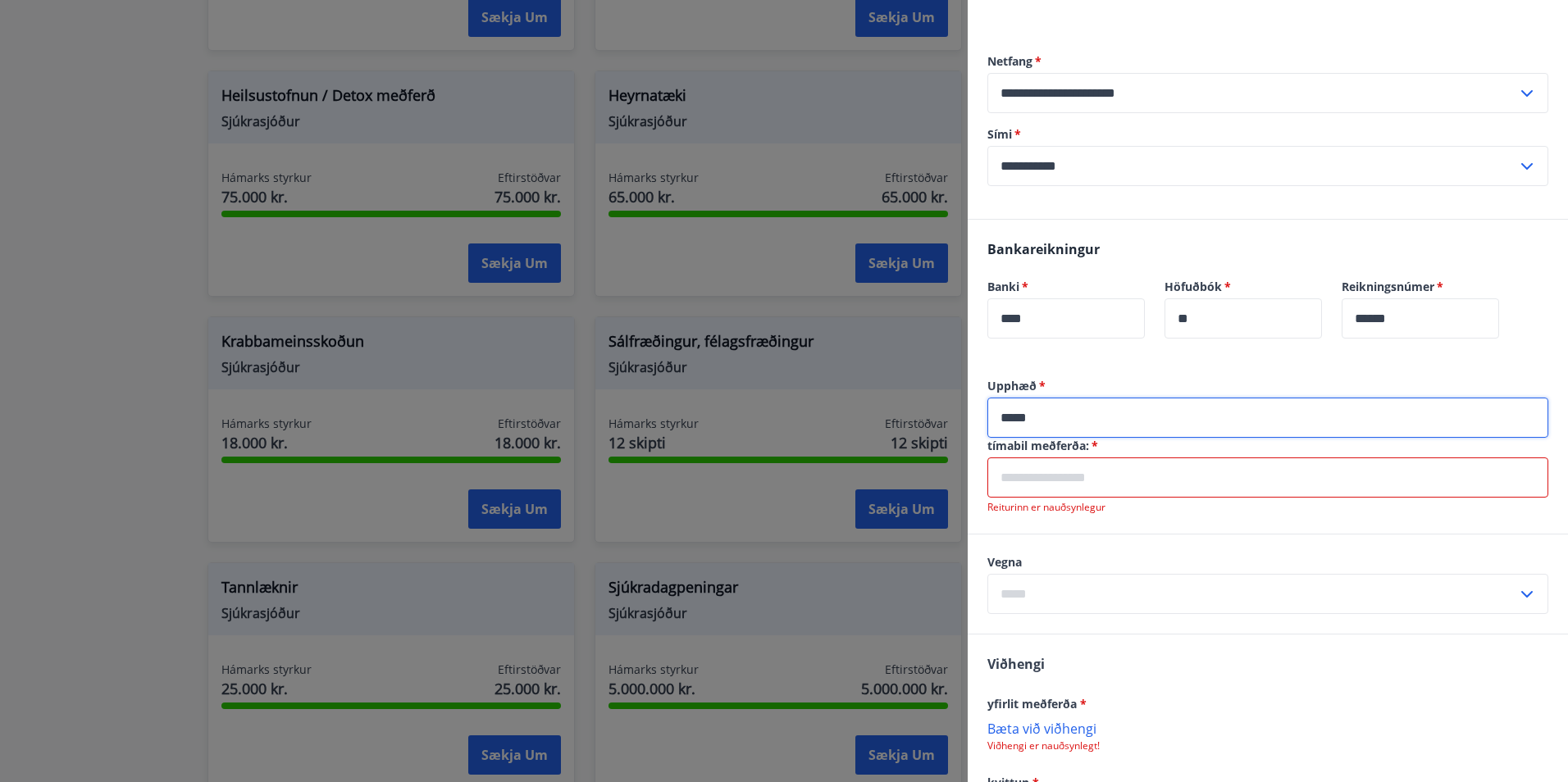
type input "*****"
click at [1081, 493] on input "text" at bounding box center [1268, 477] width 561 height 40
click at [1087, 470] on input "text" at bounding box center [1268, 477] width 561 height 40
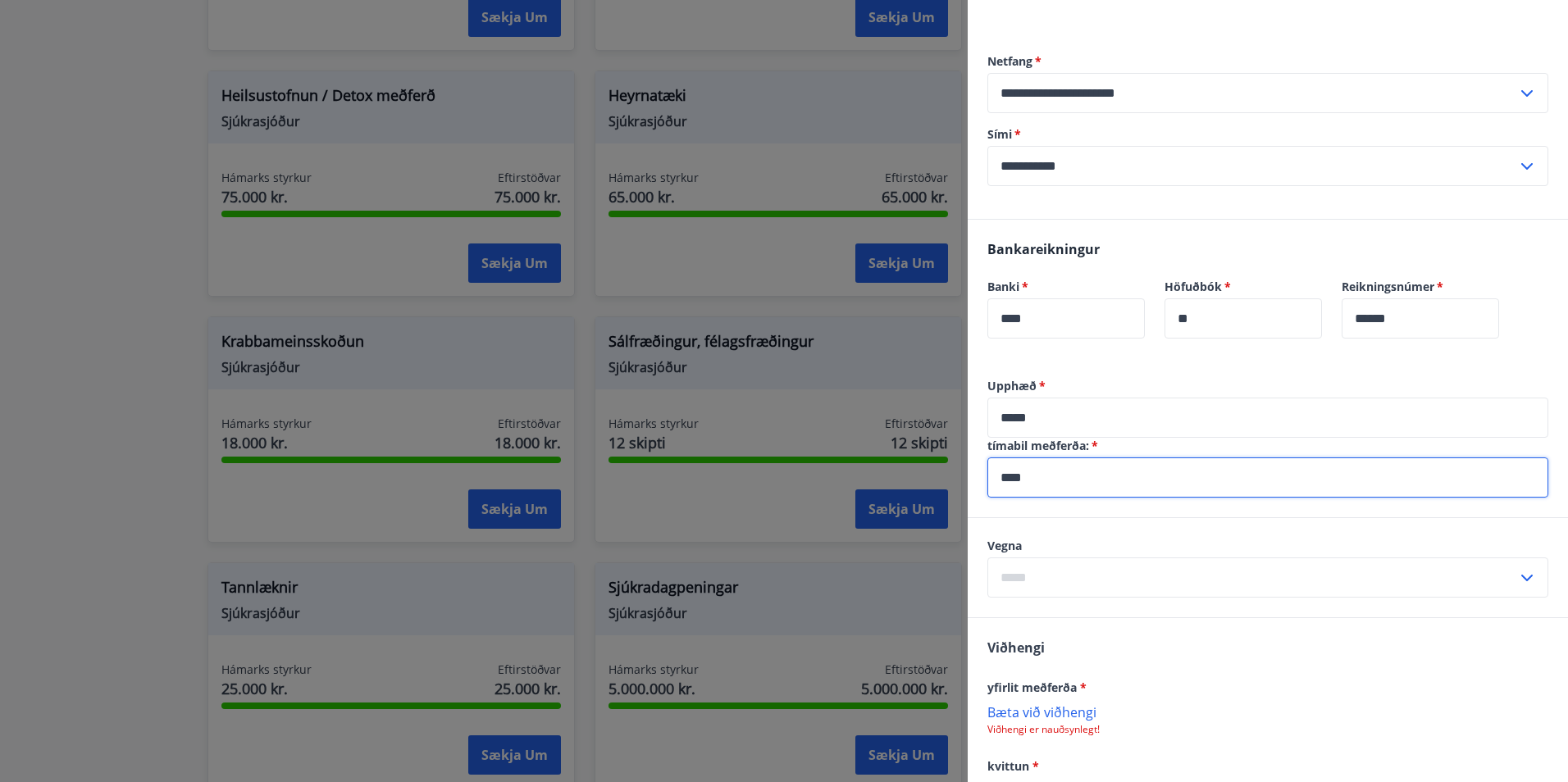
type input "****"
click at [1086, 558] on input "text" at bounding box center [1252, 578] width 530 height 40
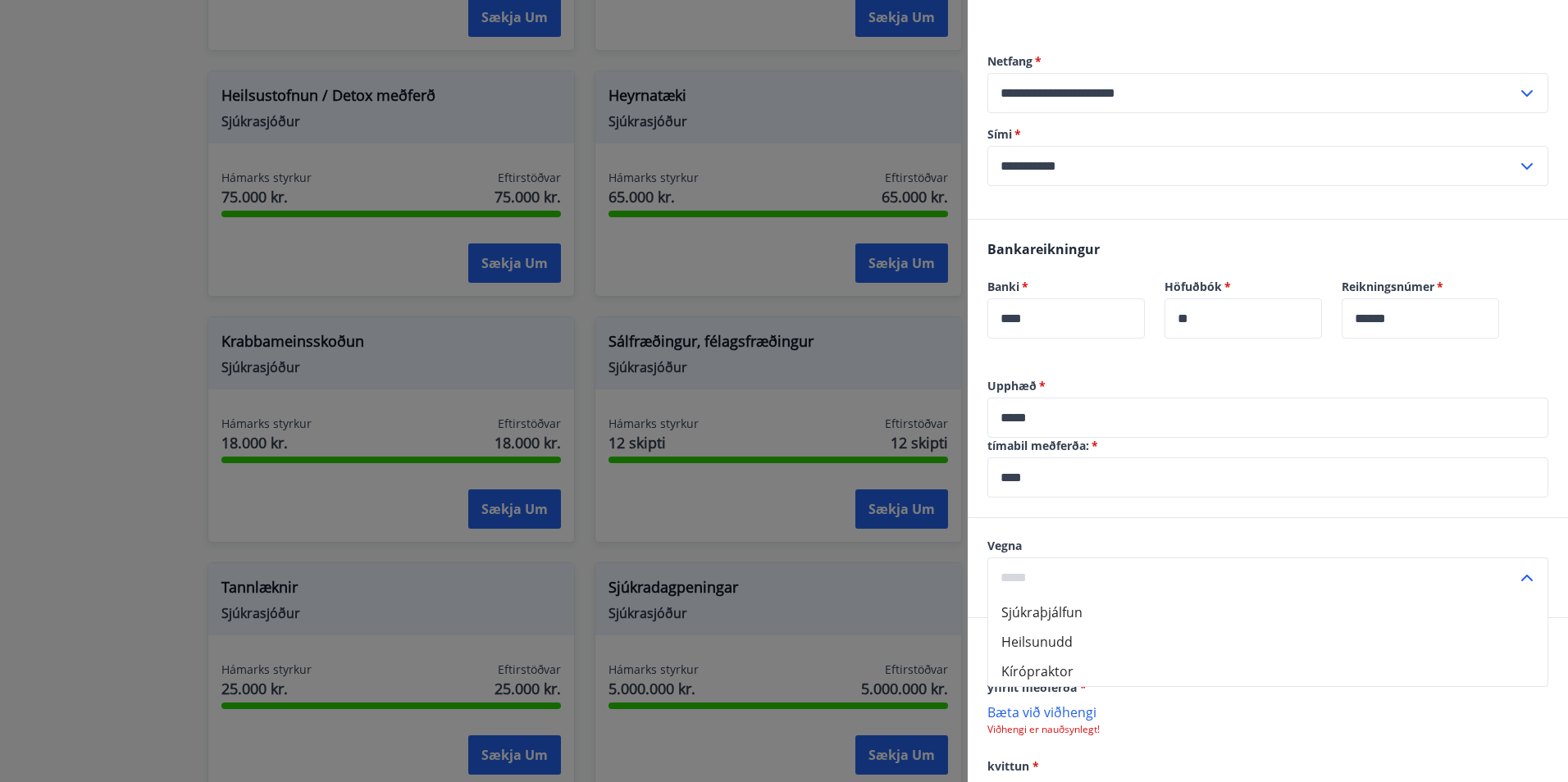
click at [1107, 514] on div "Upphæð   * ***** ​ tímabil meðferða:   * **** ​" at bounding box center [1268, 448] width 600 height 140
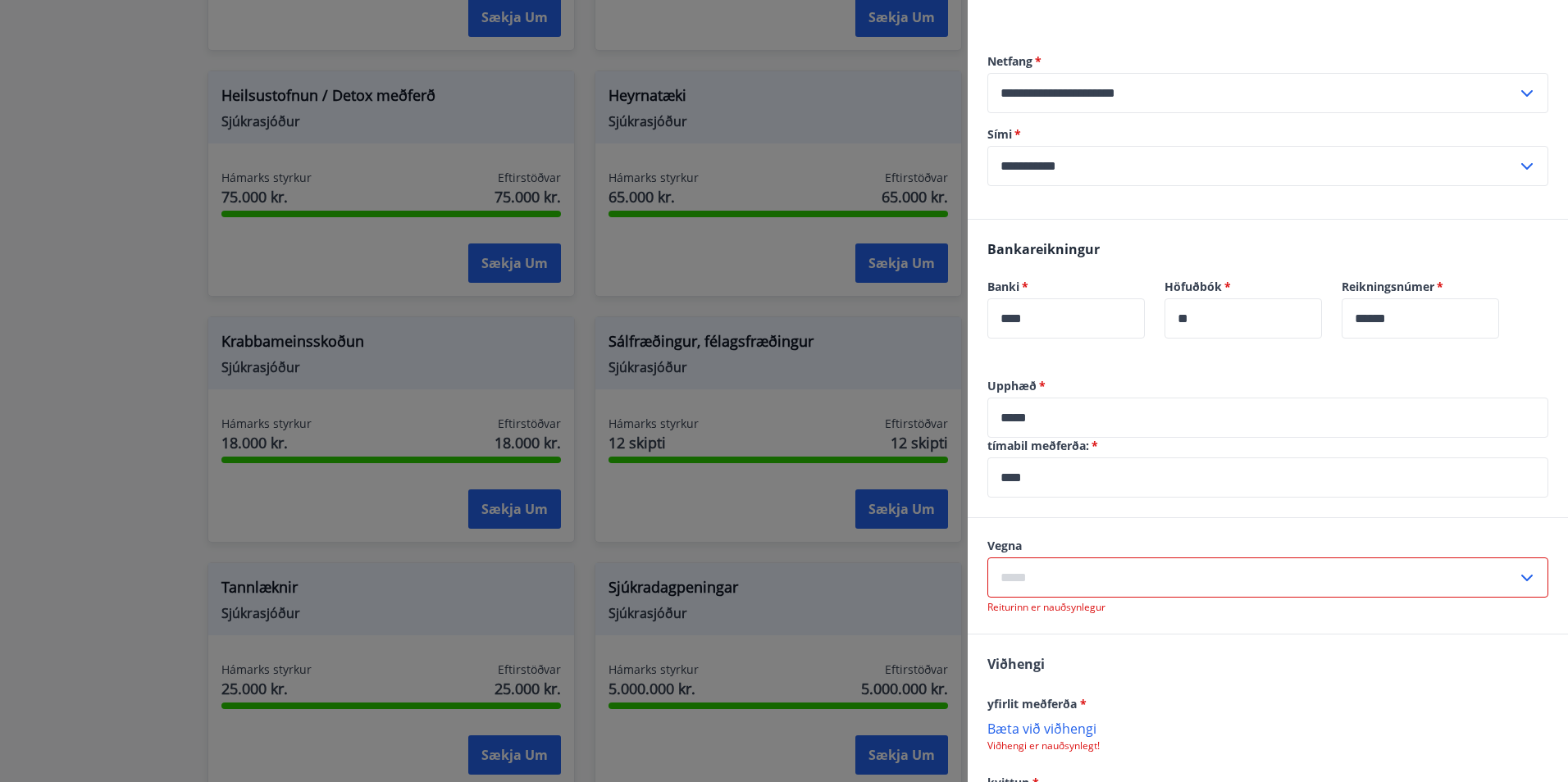
click at [1099, 573] on input "text" at bounding box center [1252, 578] width 530 height 40
click at [1068, 673] on li "Kírópraktor" at bounding box center [1268, 671] width 560 height 30
type input "**********"
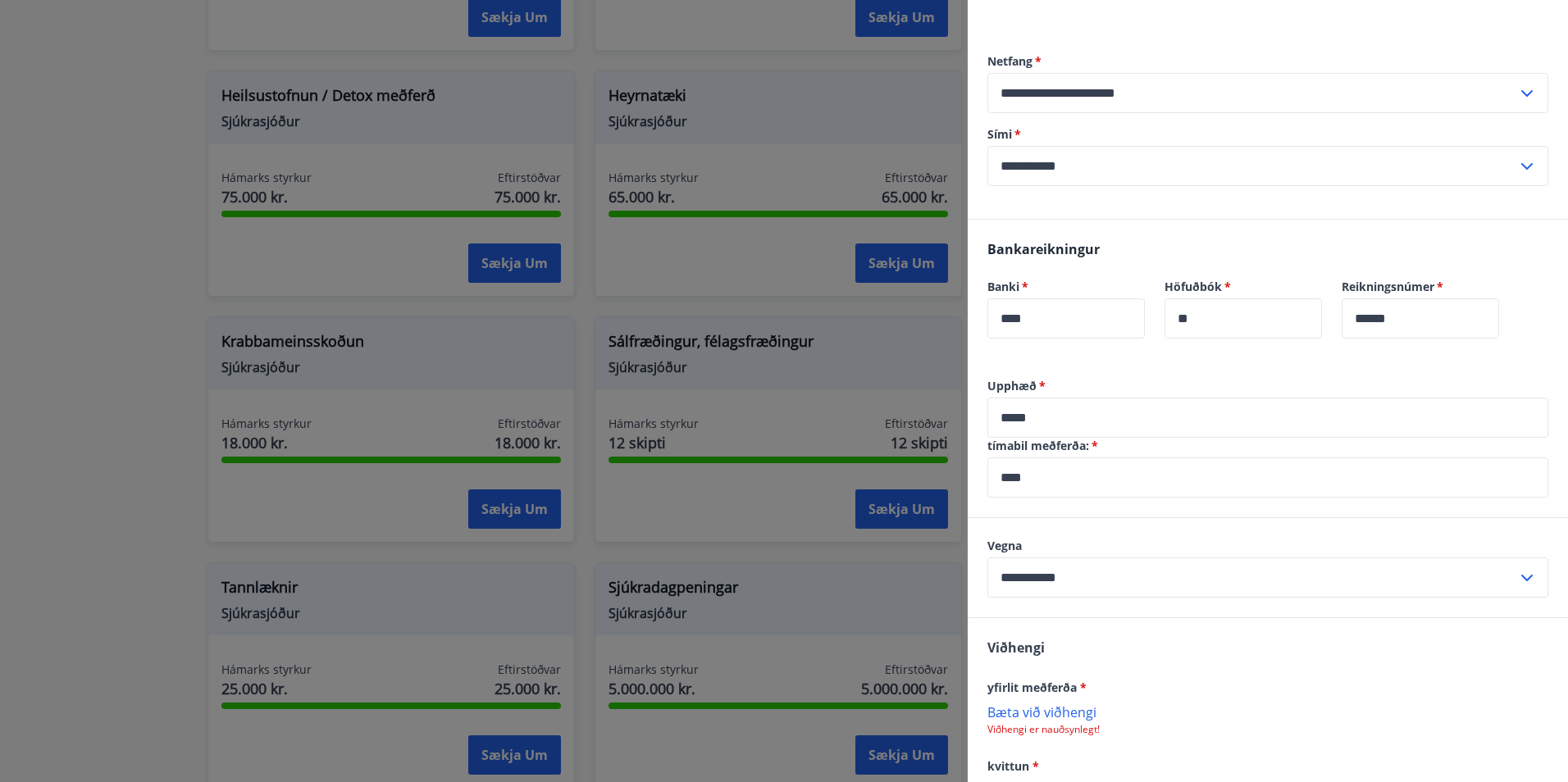
click at [1045, 712] on p "Bæta við viðhengi" at bounding box center [1268, 711] width 561 height 17
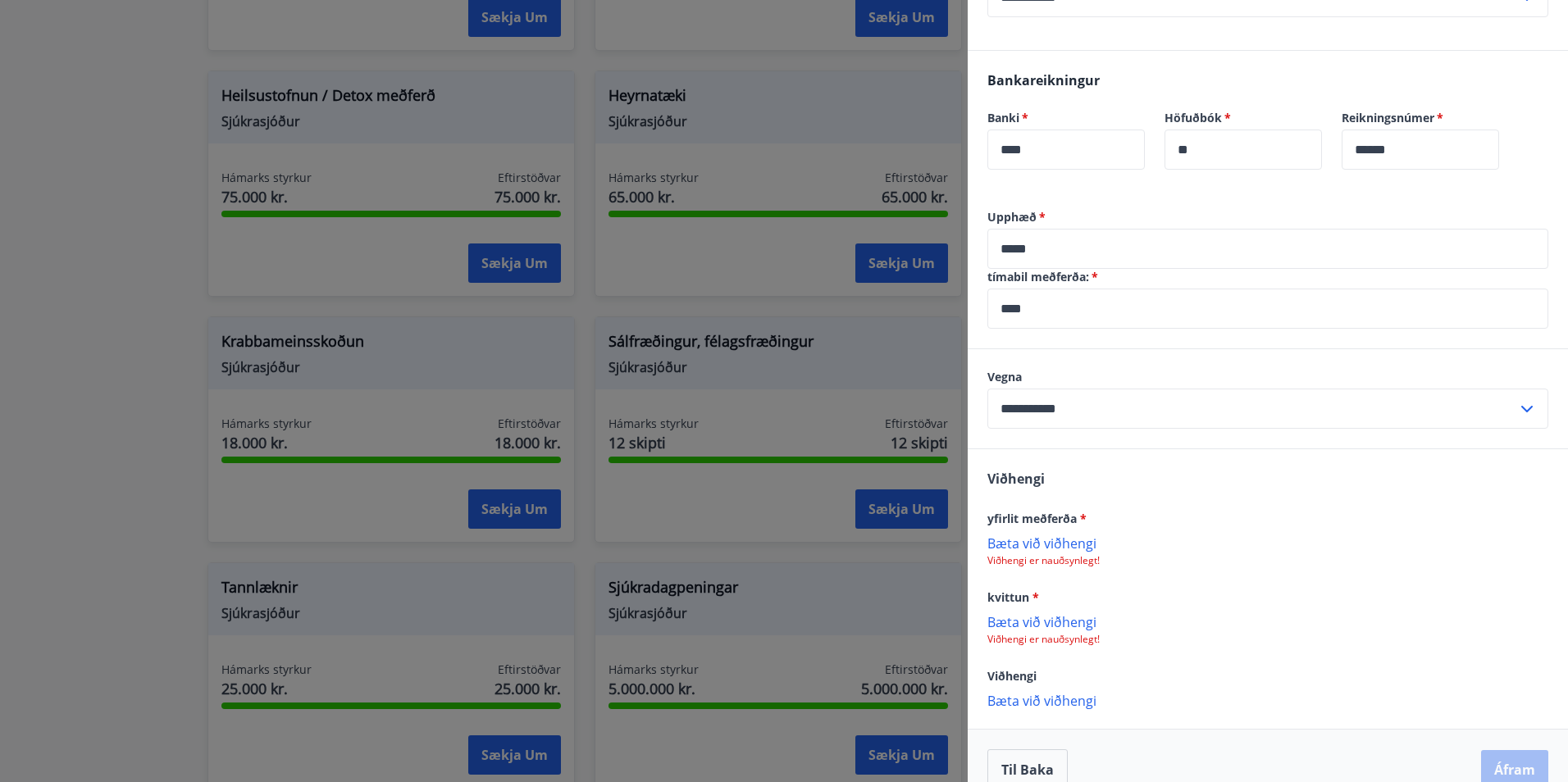
scroll to position [448, 0]
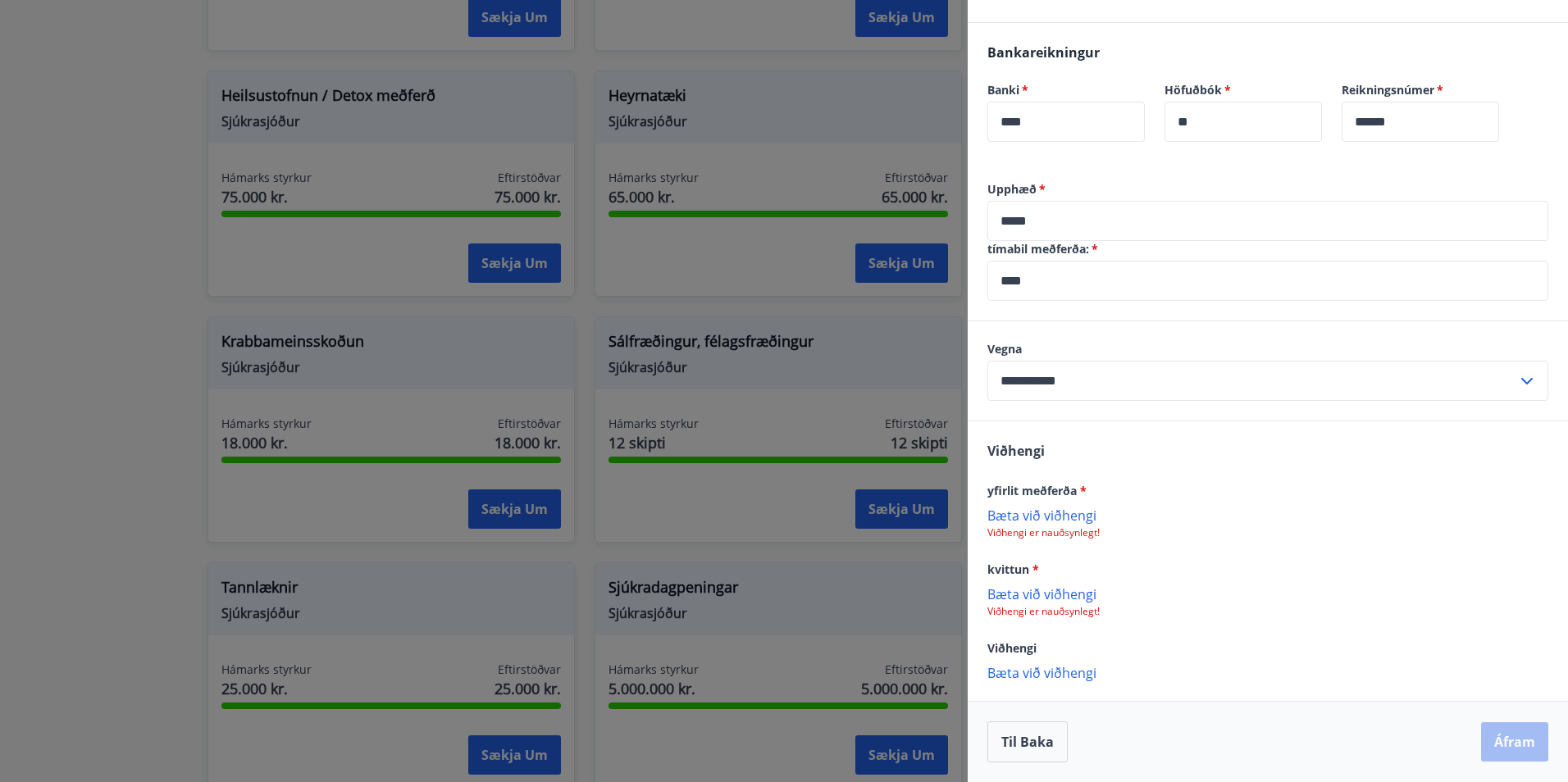
click at [1083, 514] on p "Bæta við viðhengi" at bounding box center [1268, 515] width 561 height 17
click at [1068, 600] on p "Bæta við viðhengi" at bounding box center [1268, 595] width 561 height 17
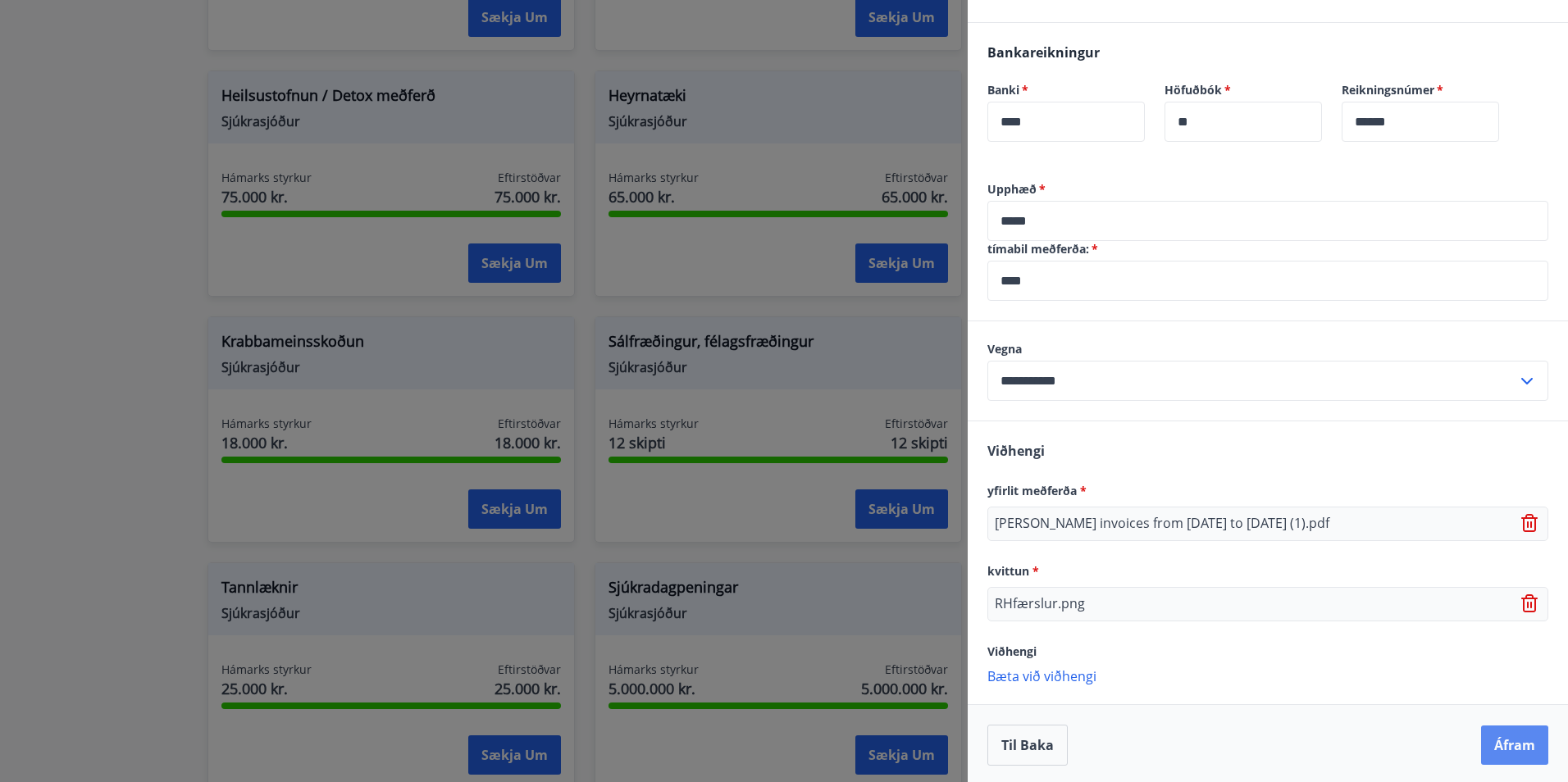
click at [1501, 746] on button "Áfram" at bounding box center [1514, 745] width 67 height 39
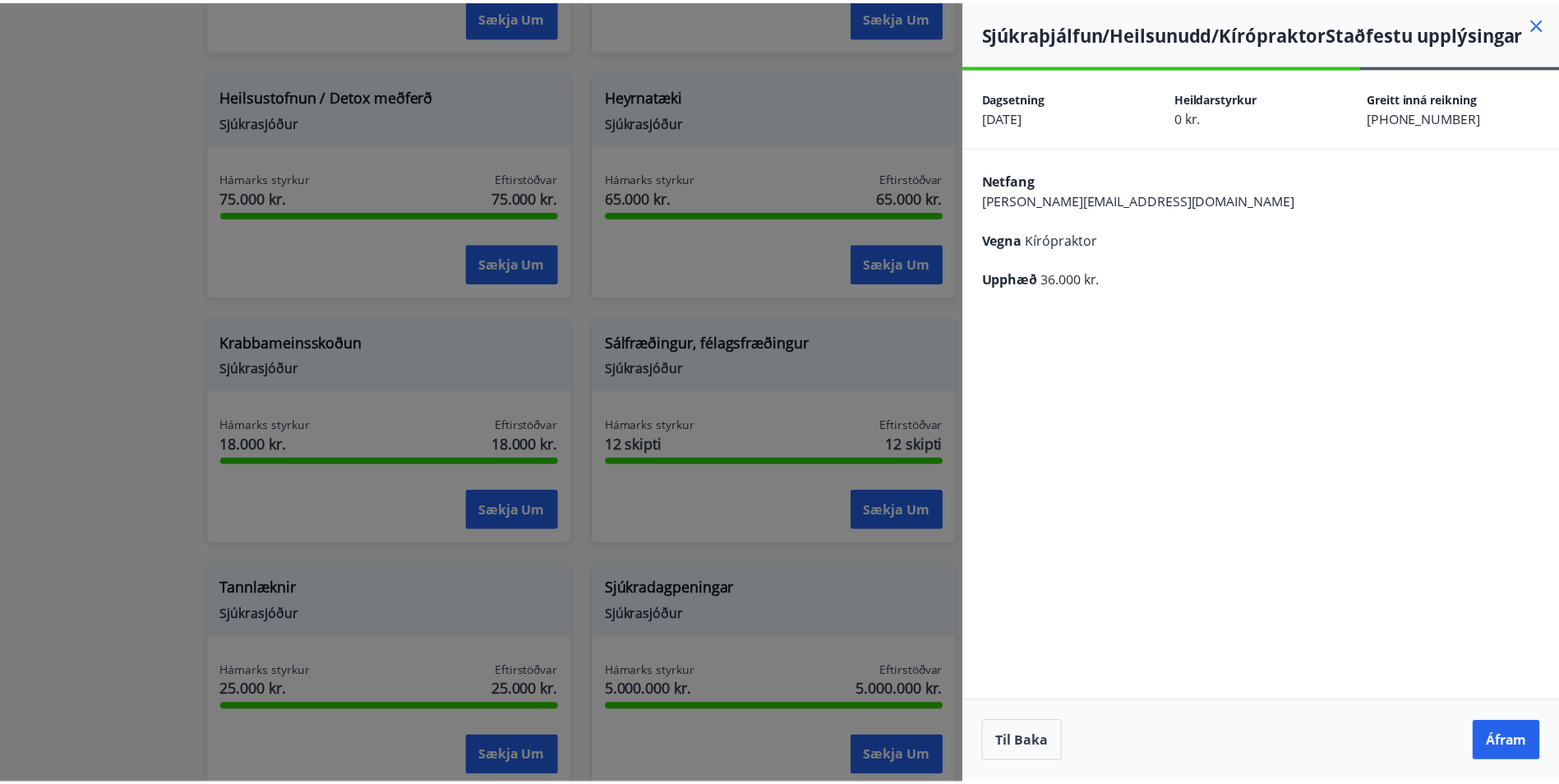
scroll to position [0, 0]
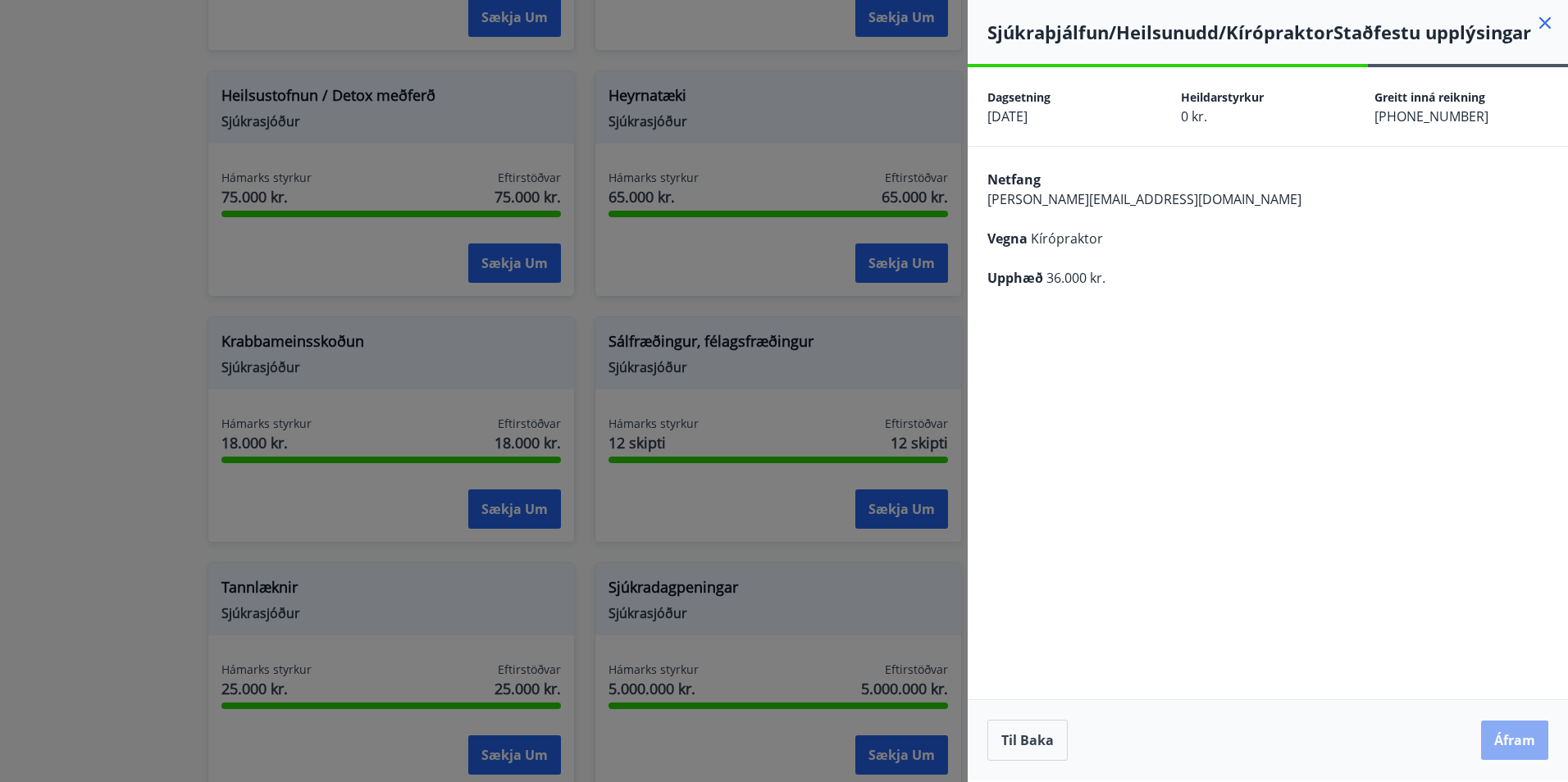
click at [1522, 742] on button "Áfram" at bounding box center [1514, 740] width 67 height 39
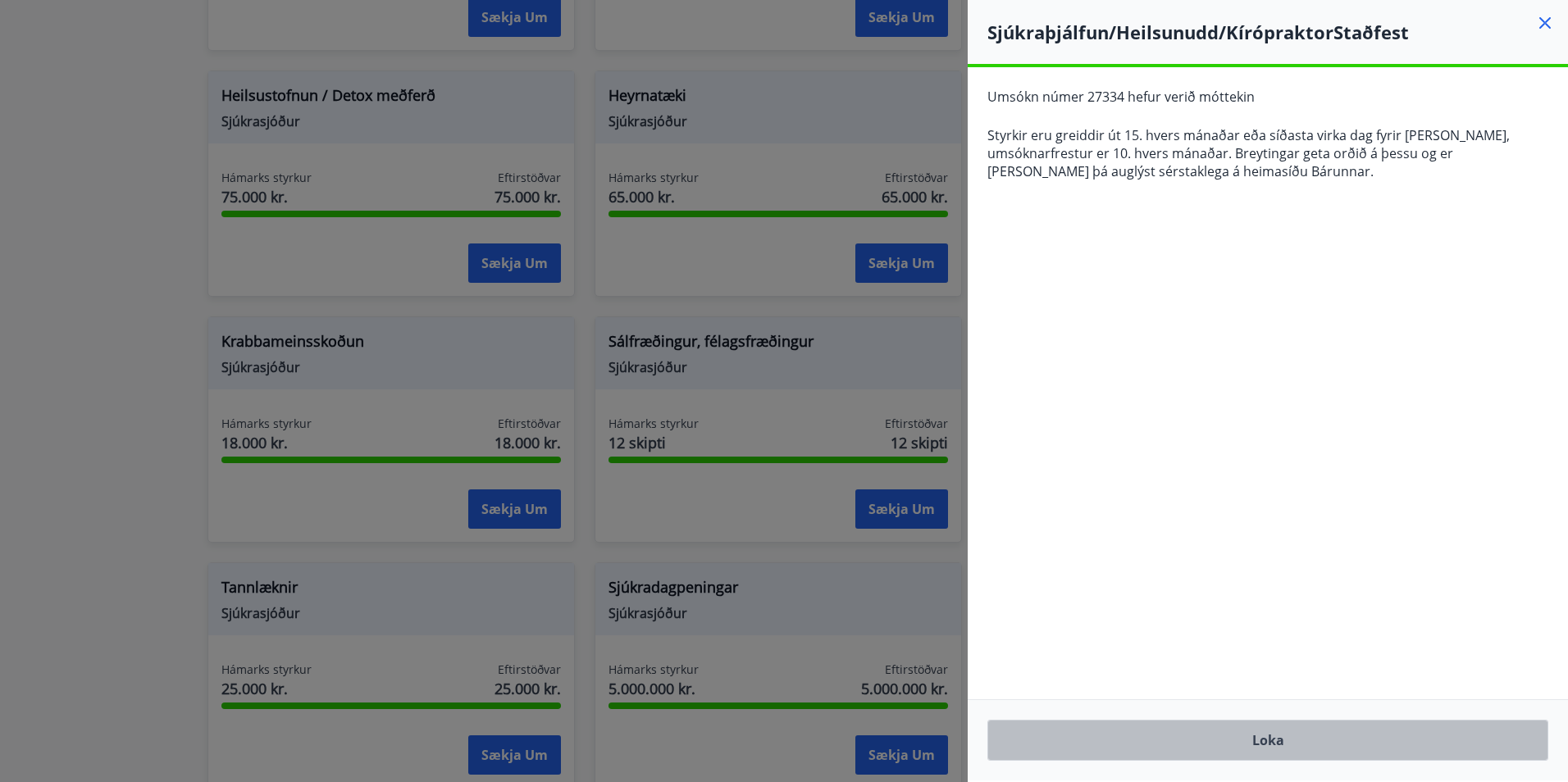
click at [1213, 745] on button "Loka" at bounding box center [1268, 740] width 561 height 41
